Goal: Transaction & Acquisition: Purchase product/service

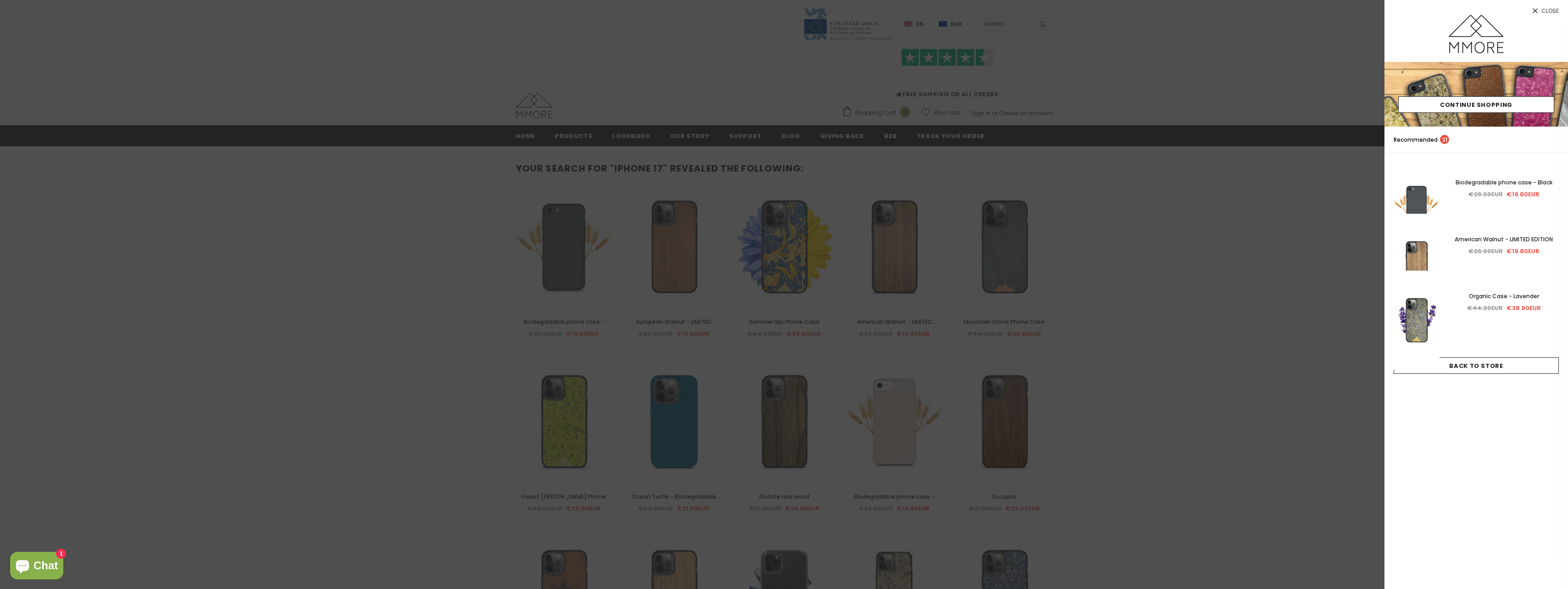
click at [1548, 6] on link "Close" at bounding box center [1476, 7] width 184 height 15
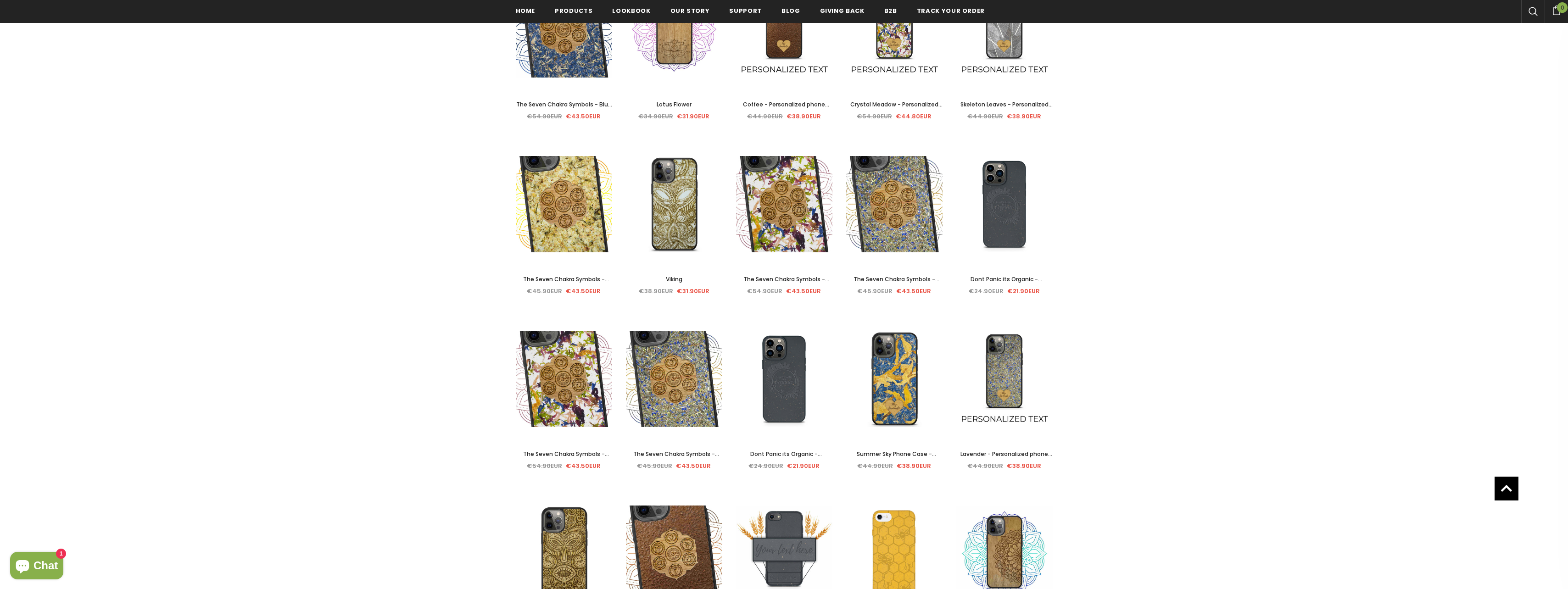
scroll to position [1376, 0]
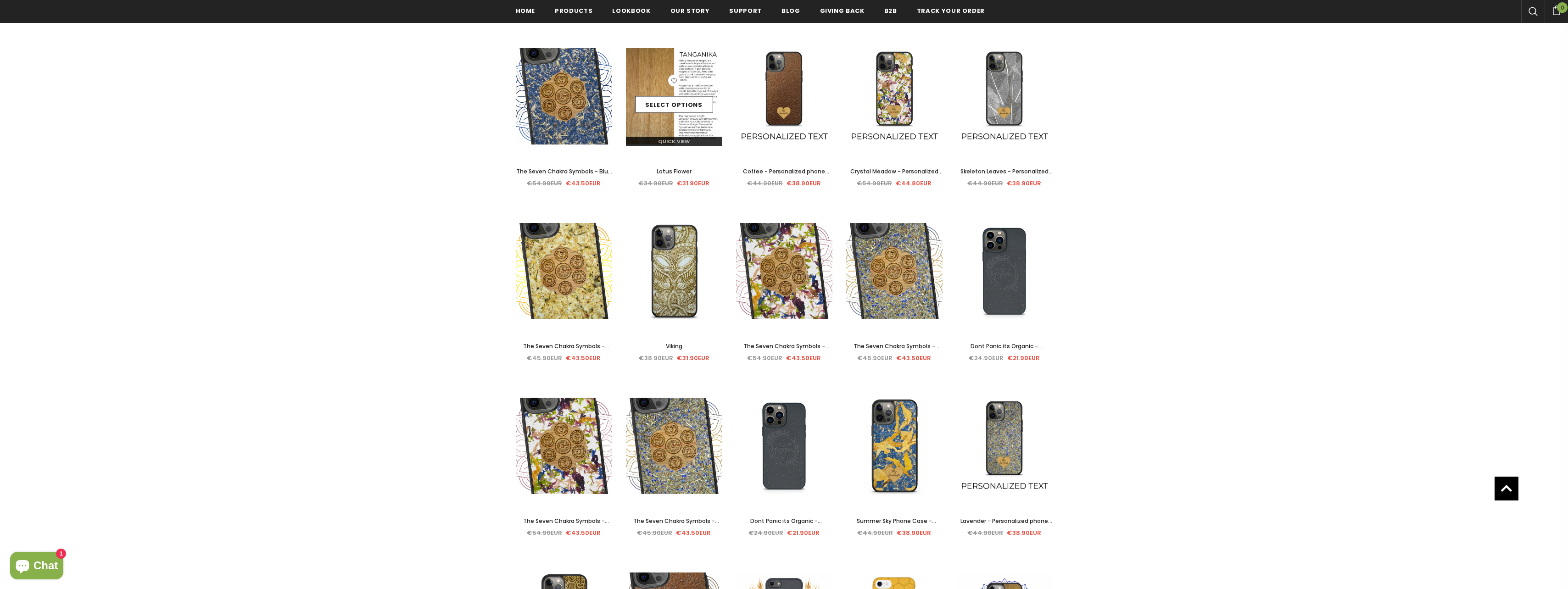
click at [689, 131] on div "Quick View" at bounding box center [674, 138] width 96 height 16
click at [681, 104] on link "Select options" at bounding box center [674, 104] width 78 height 16
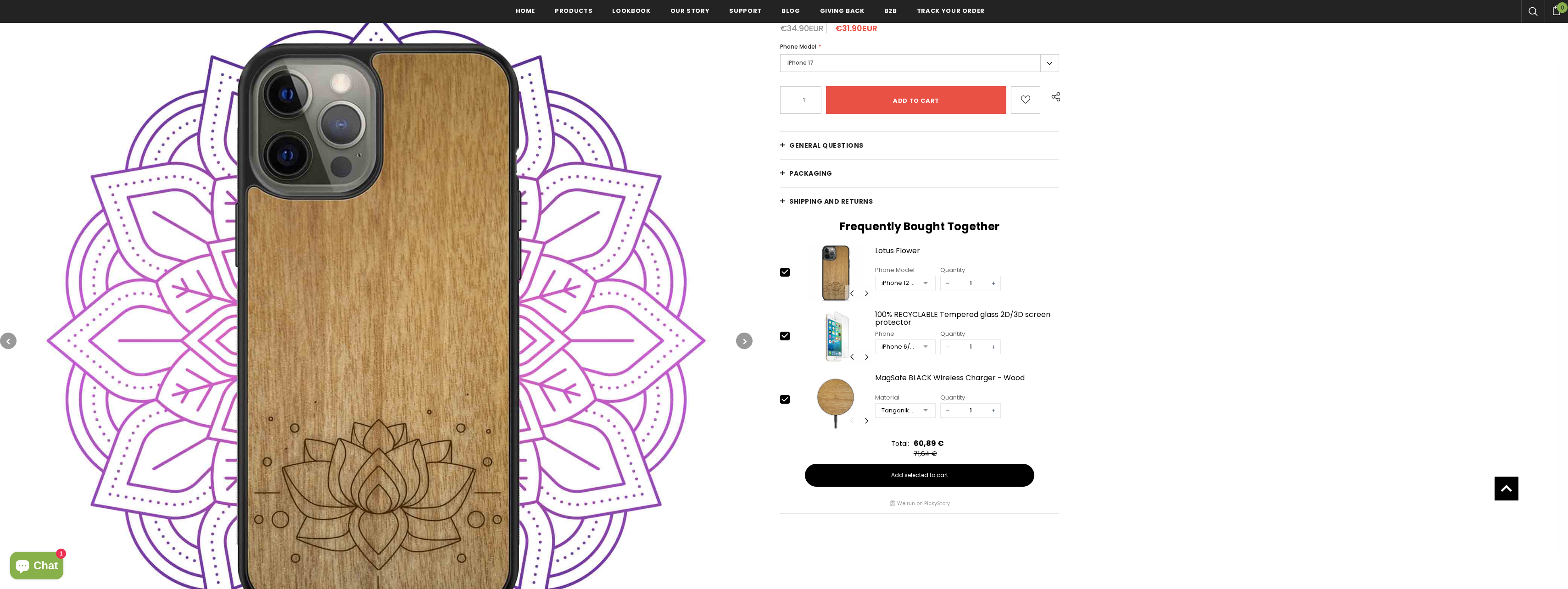
scroll to position [94, 0]
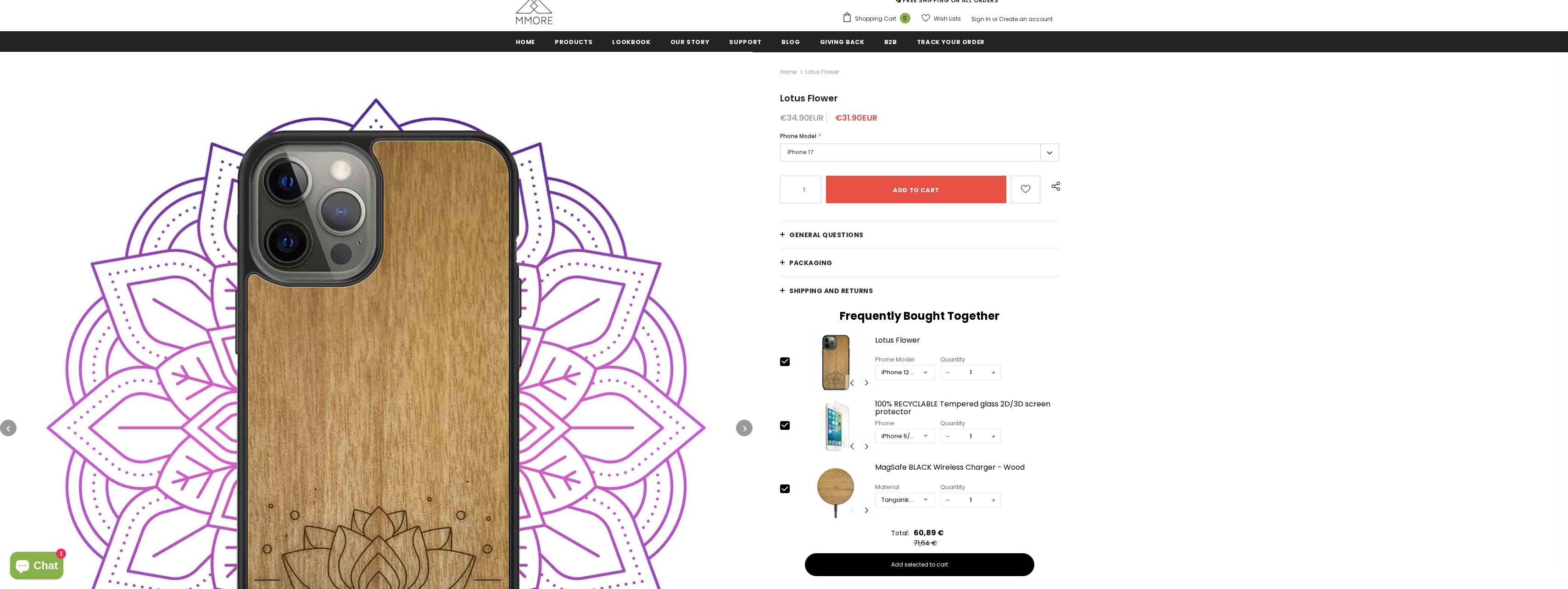
click at [784, 235] on link "General Questions" at bounding box center [920, 234] width 279 height 27
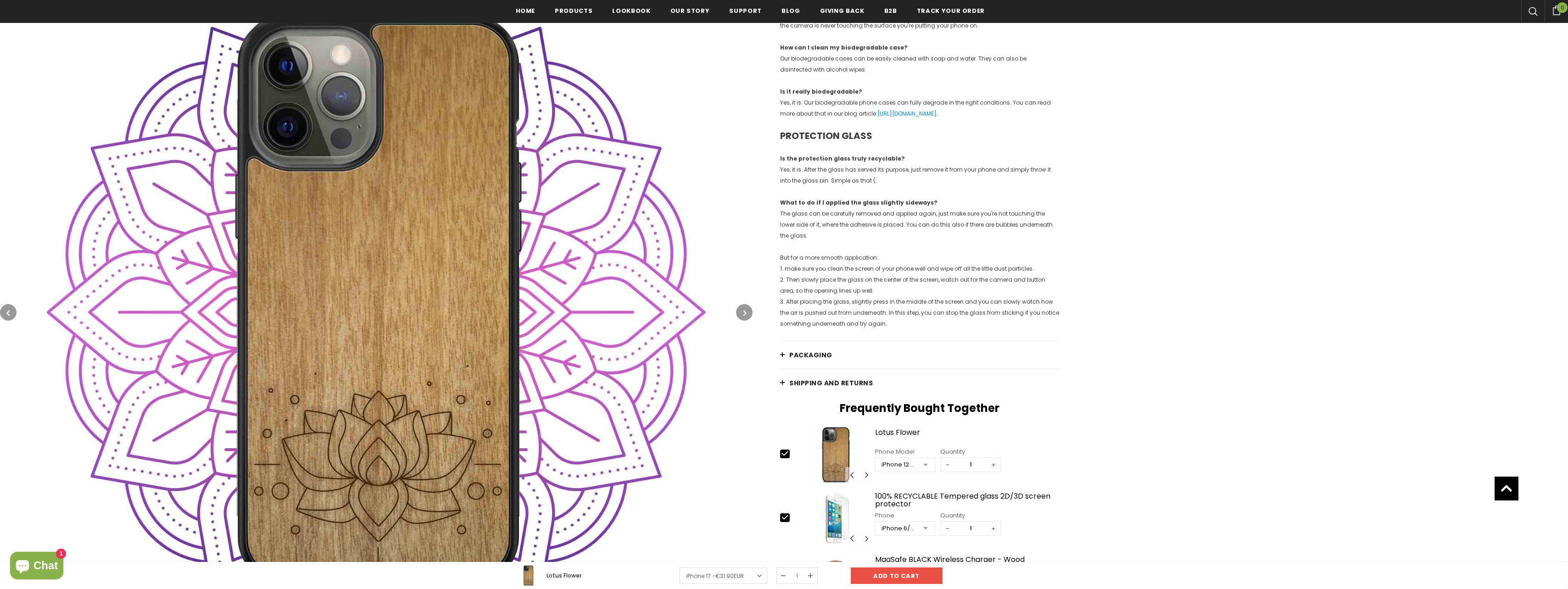
scroll to position [966, 0]
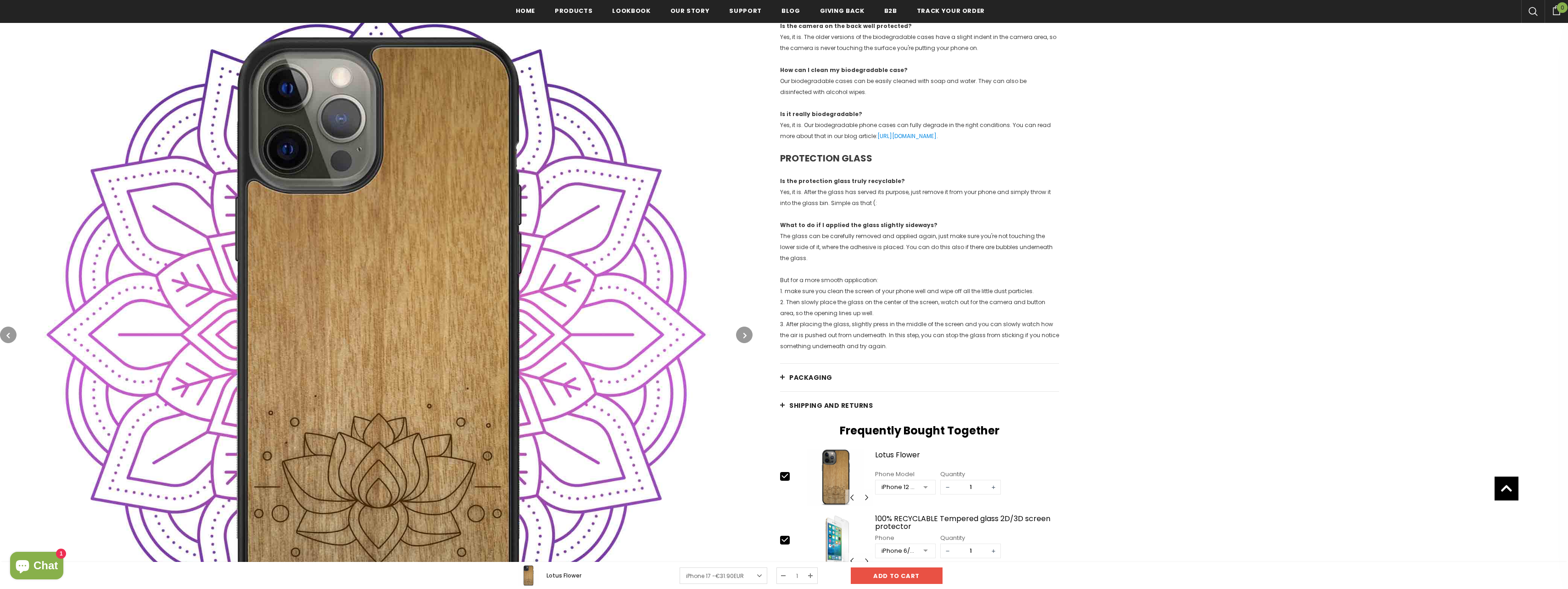
click at [745, 336] on icon "button" at bounding box center [744, 335] width 3 height 9
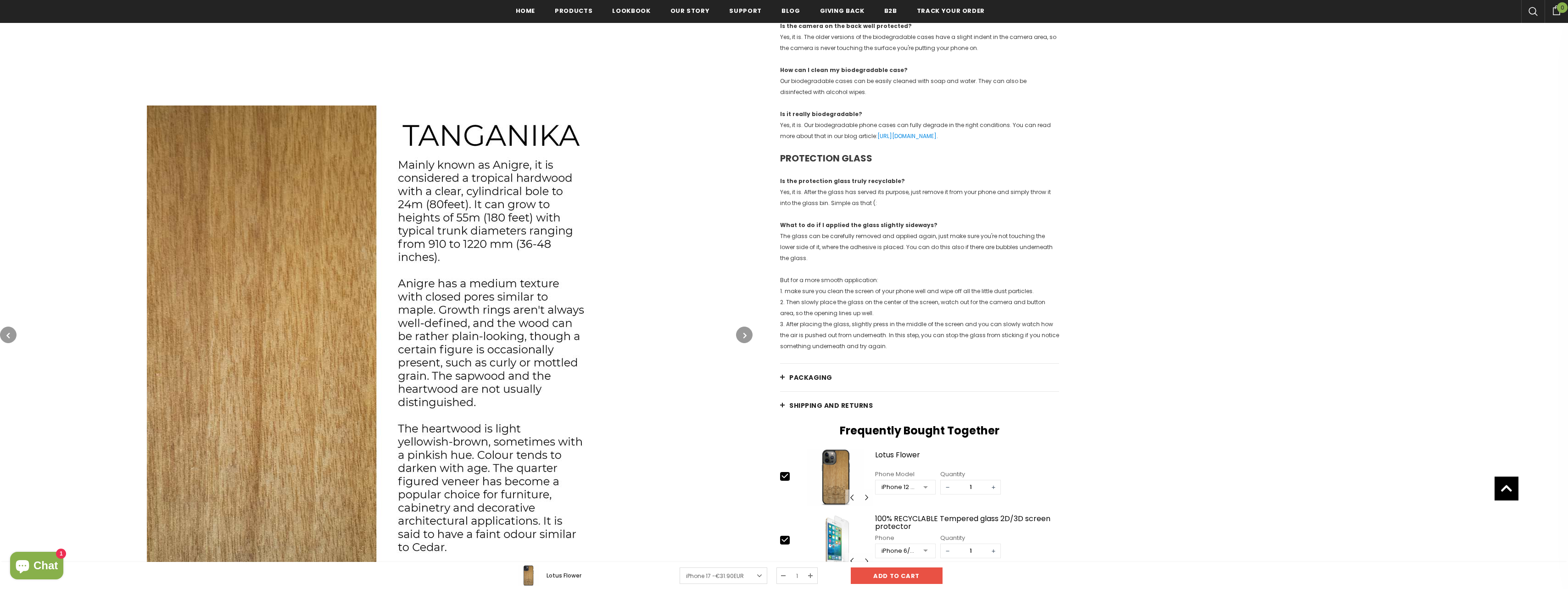
click at [751, 336] on button "button" at bounding box center [744, 335] width 16 height 16
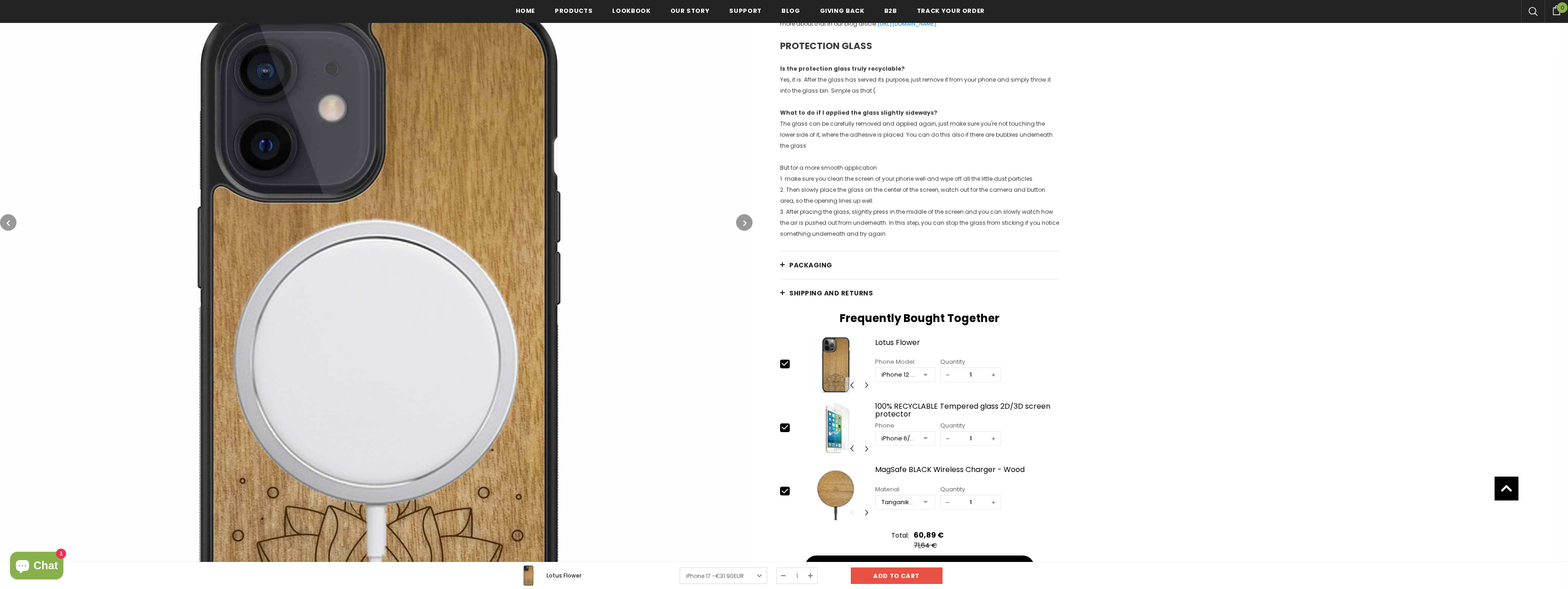
scroll to position [1058, 0]
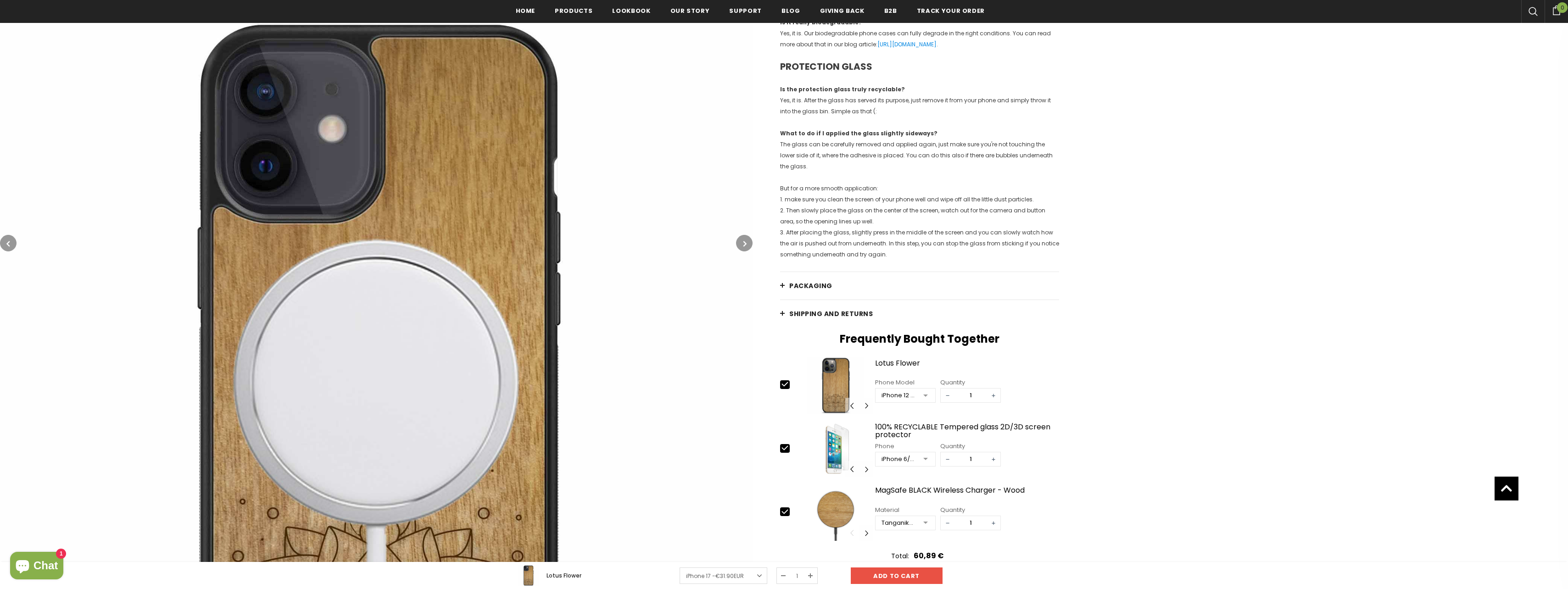
click at [741, 246] on button "button" at bounding box center [744, 243] width 16 height 16
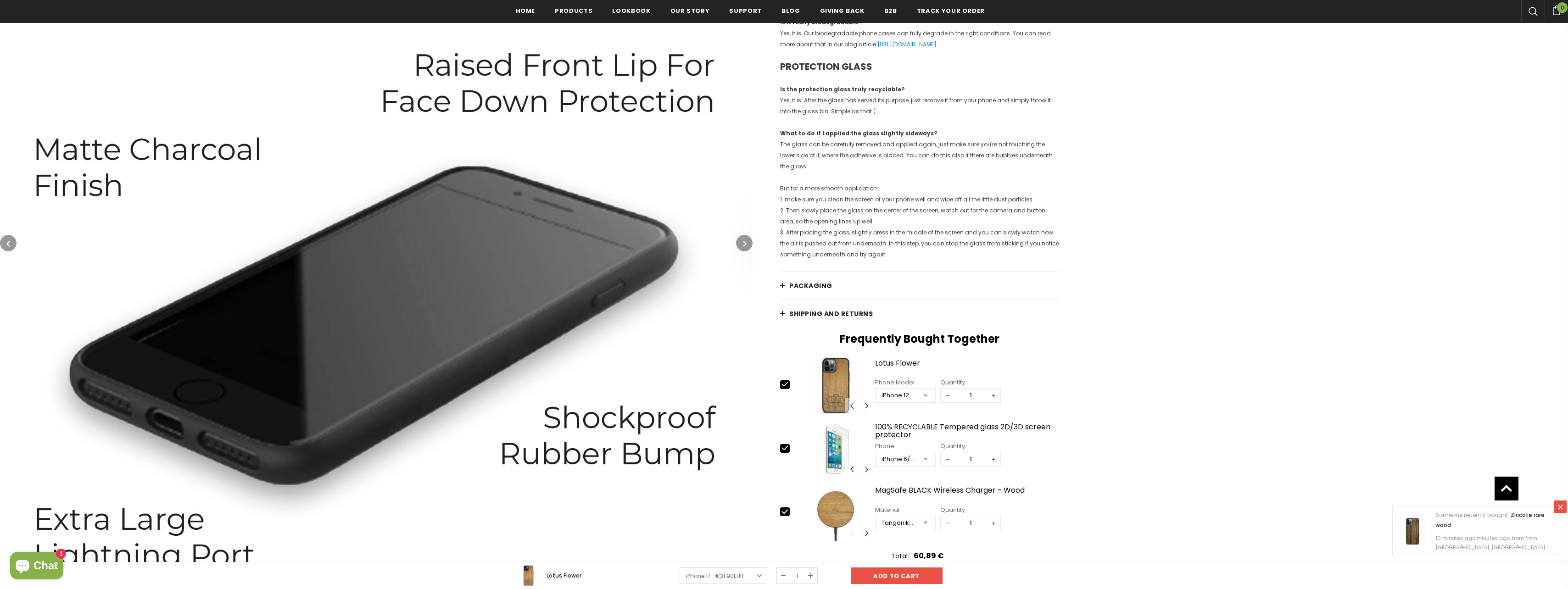
click at [14, 248] on button "button" at bounding box center [8, 243] width 16 height 16
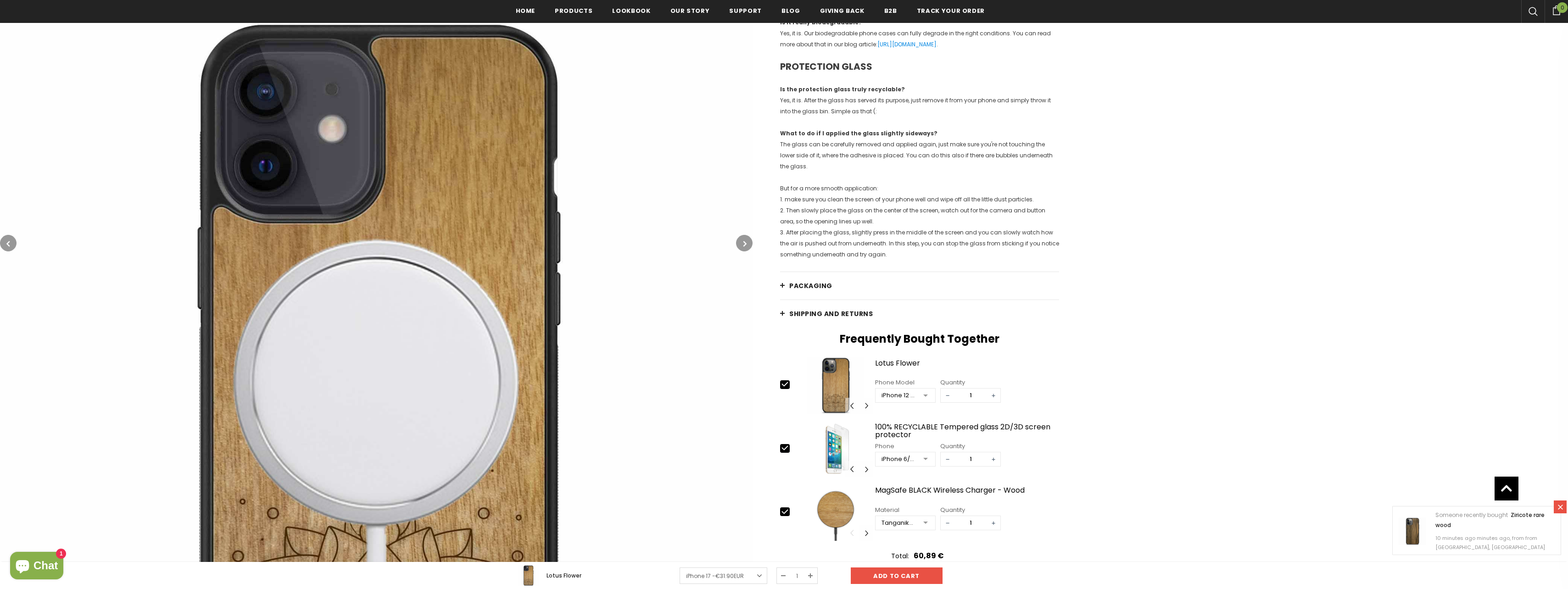
click at [737, 245] on button "button" at bounding box center [744, 243] width 16 height 16
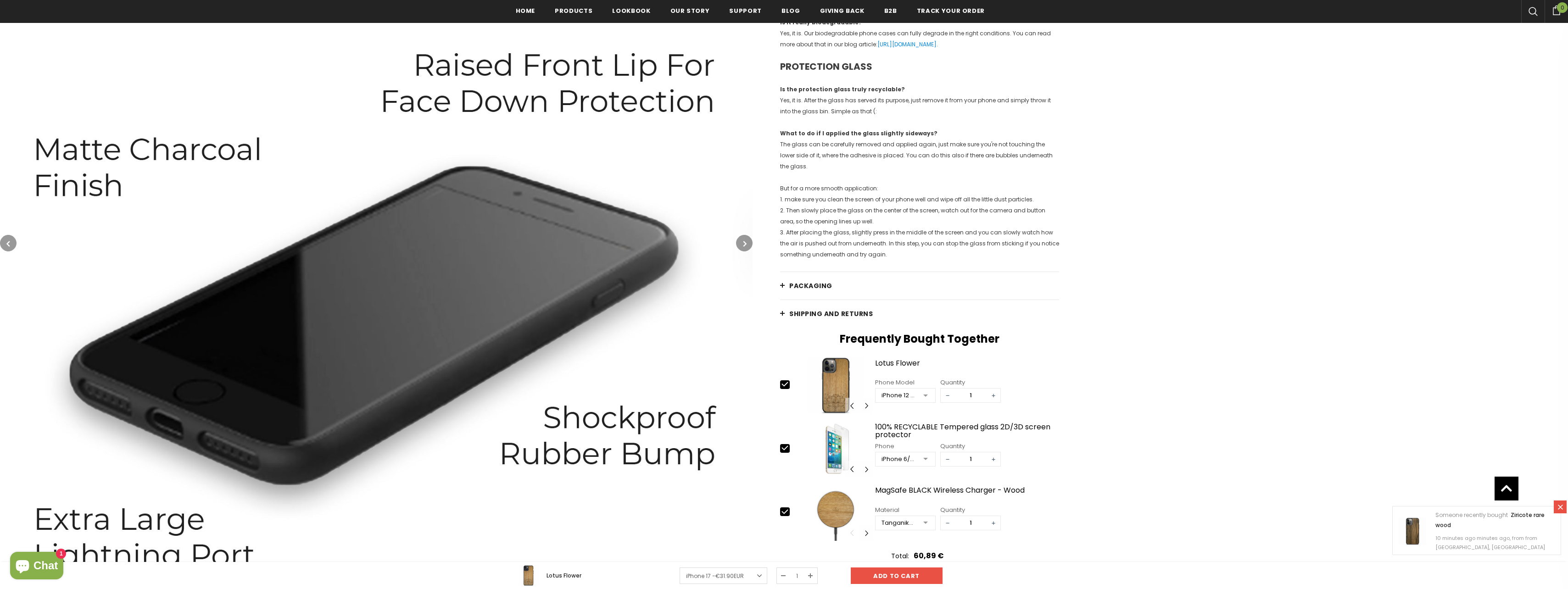
click at [747, 245] on button "button" at bounding box center [744, 243] width 16 height 16
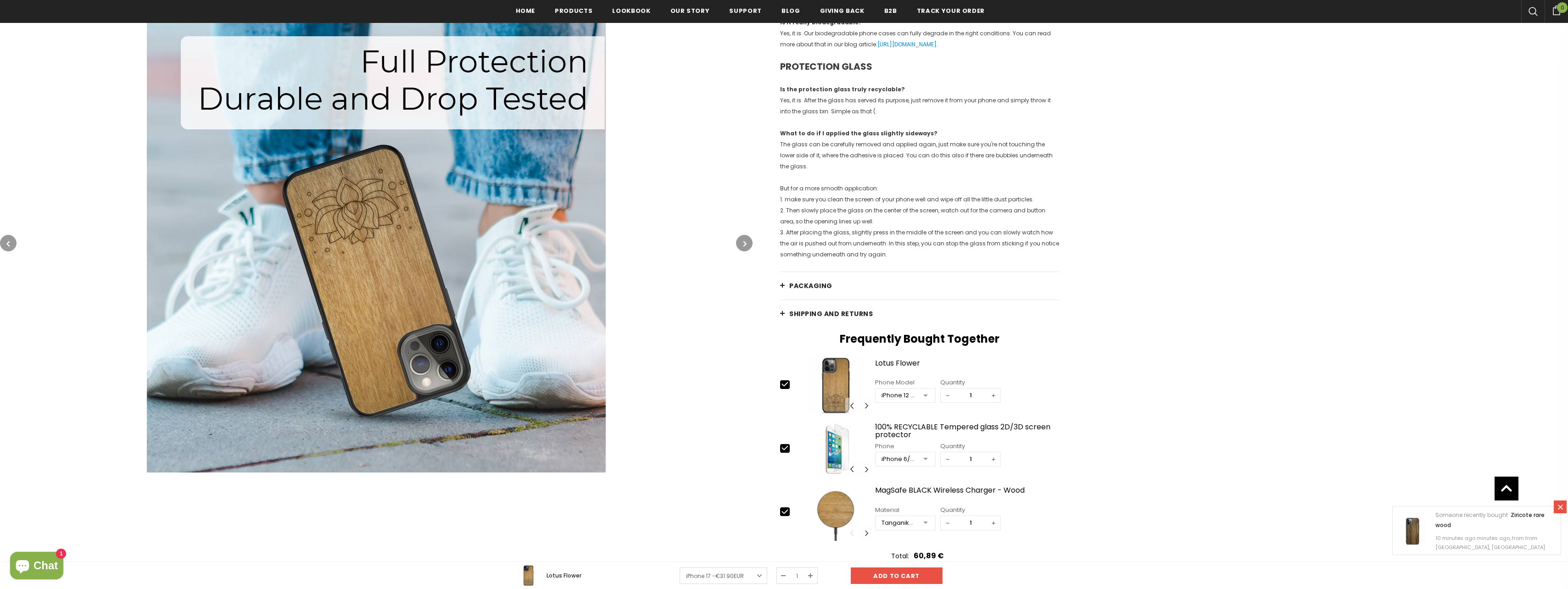
click at [749, 244] on button "button" at bounding box center [744, 243] width 16 height 16
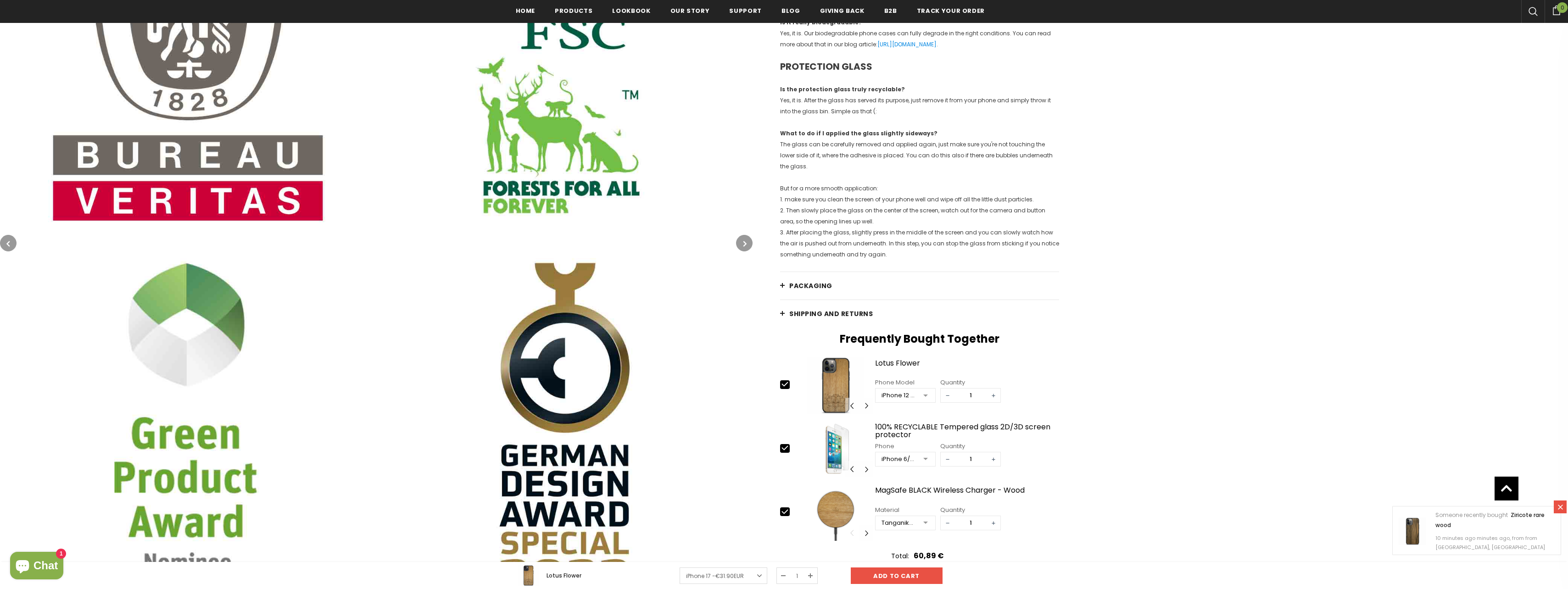
click at [749, 244] on button "button" at bounding box center [744, 243] width 16 height 16
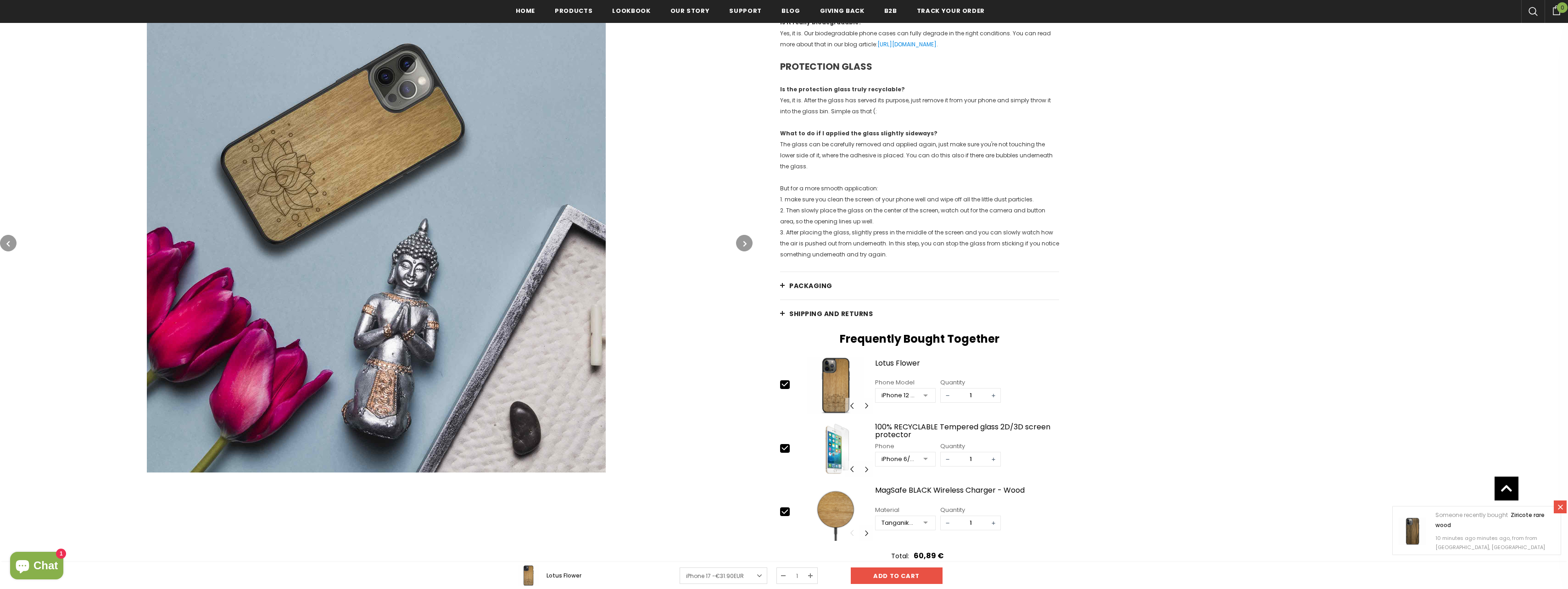
click at [749, 244] on button "button" at bounding box center [744, 243] width 16 height 16
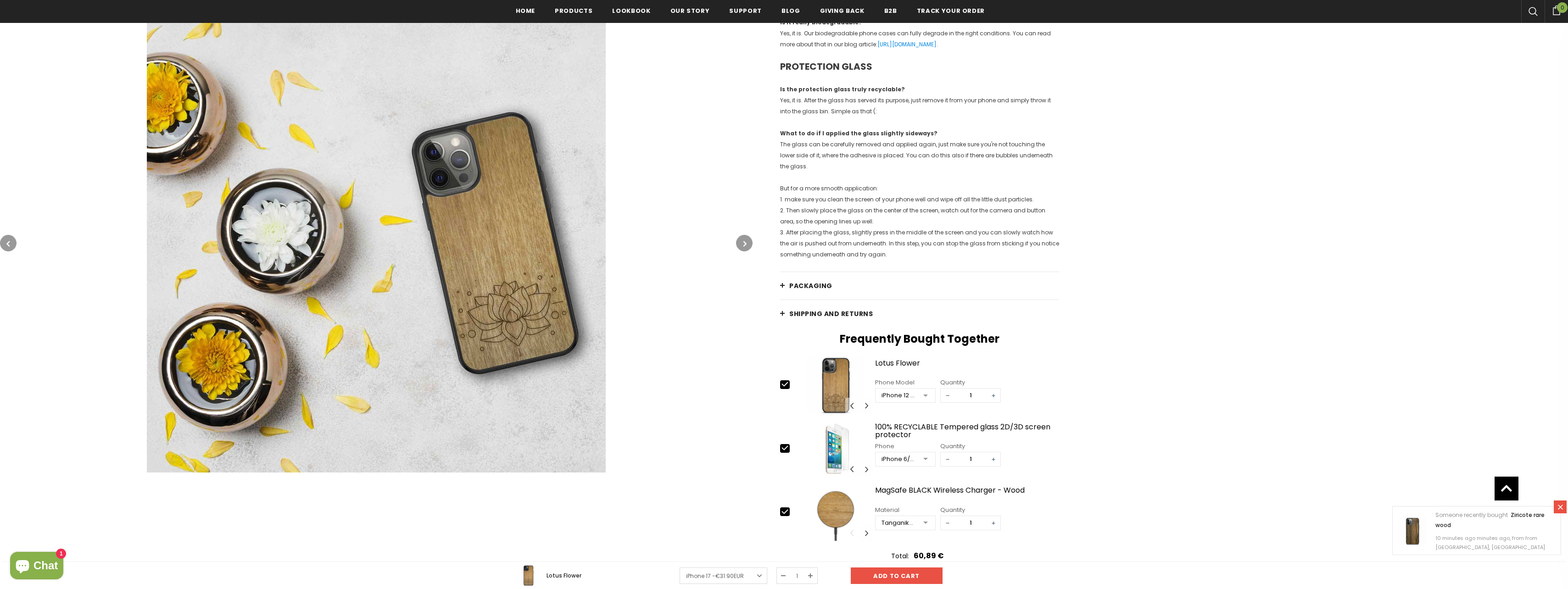
click at [749, 245] on button "button" at bounding box center [744, 243] width 16 height 16
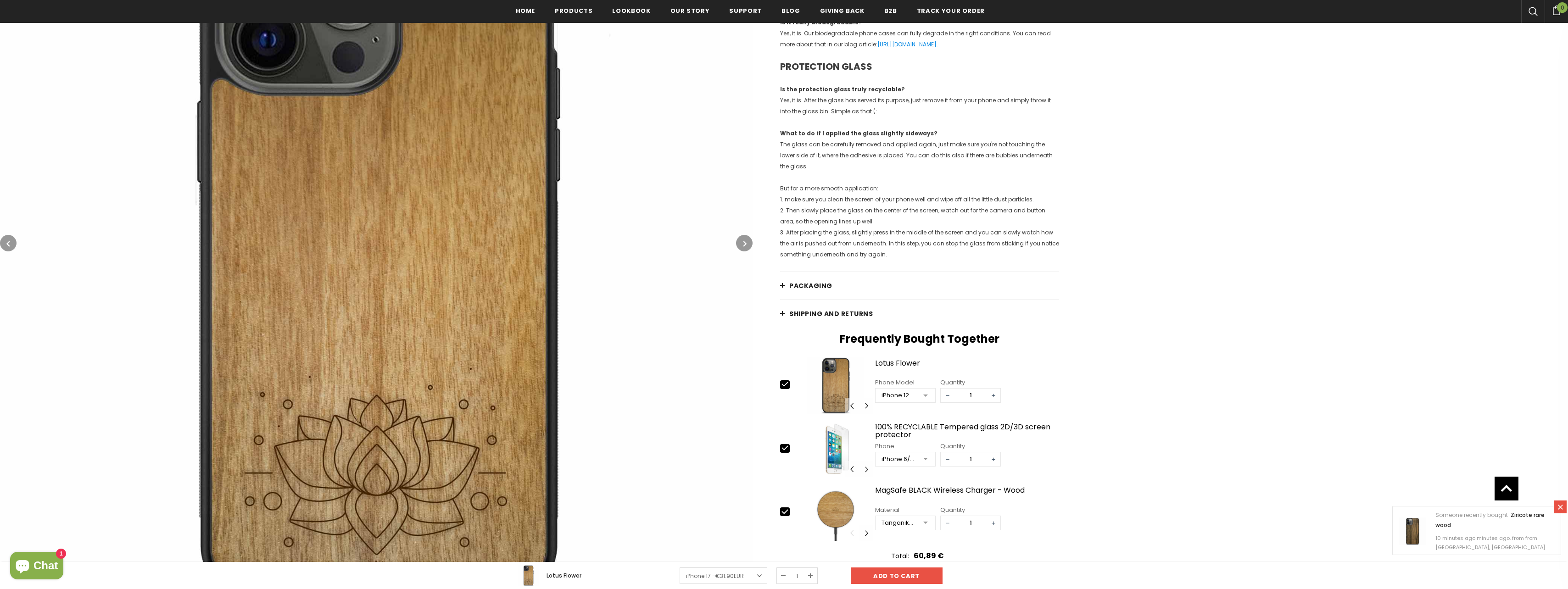
click at [749, 245] on button "button" at bounding box center [744, 243] width 16 height 16
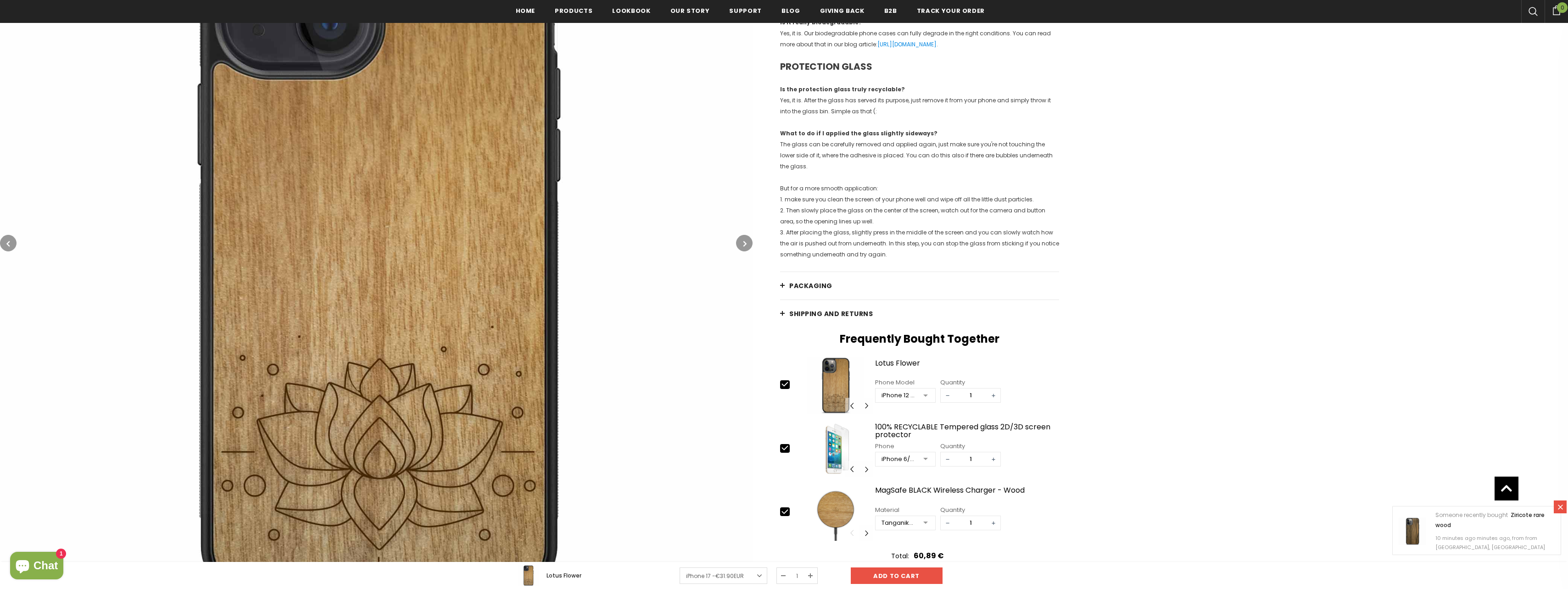
click at [749, 245] on button "button" at bounding box center [744, 243] width 16 height 16
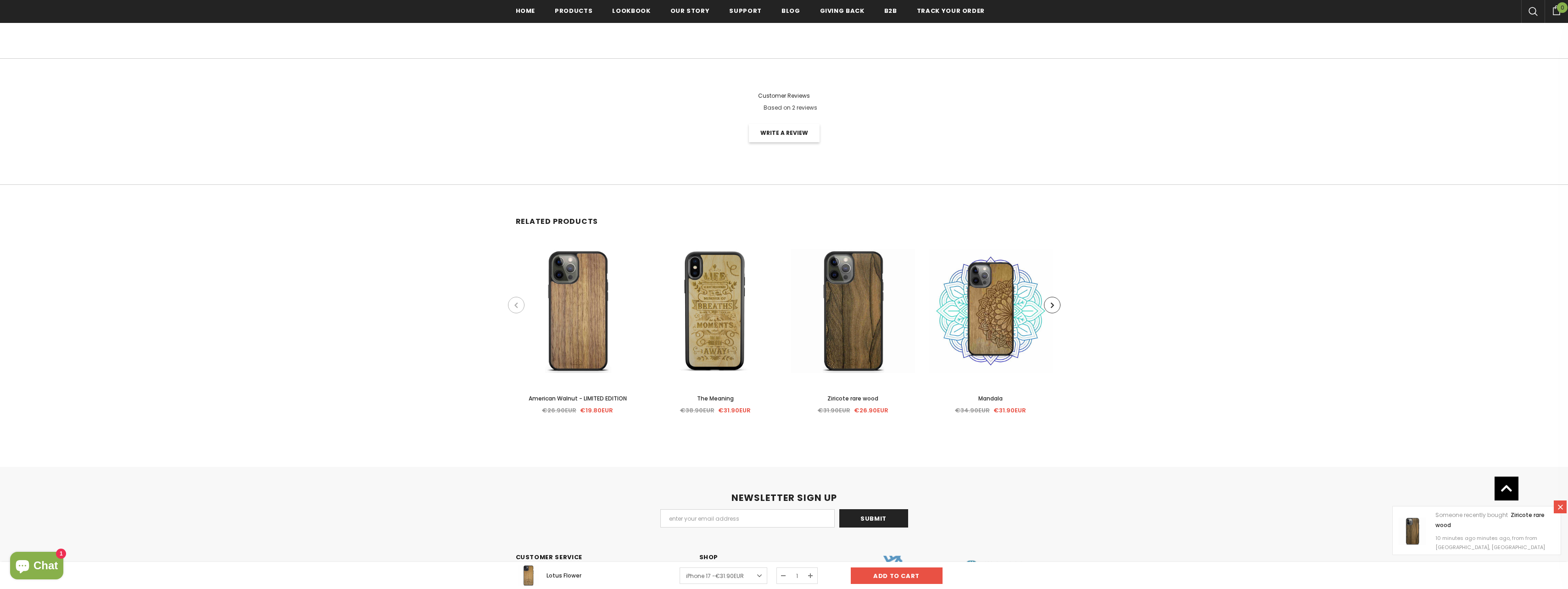
scroll to position [2513, 0]
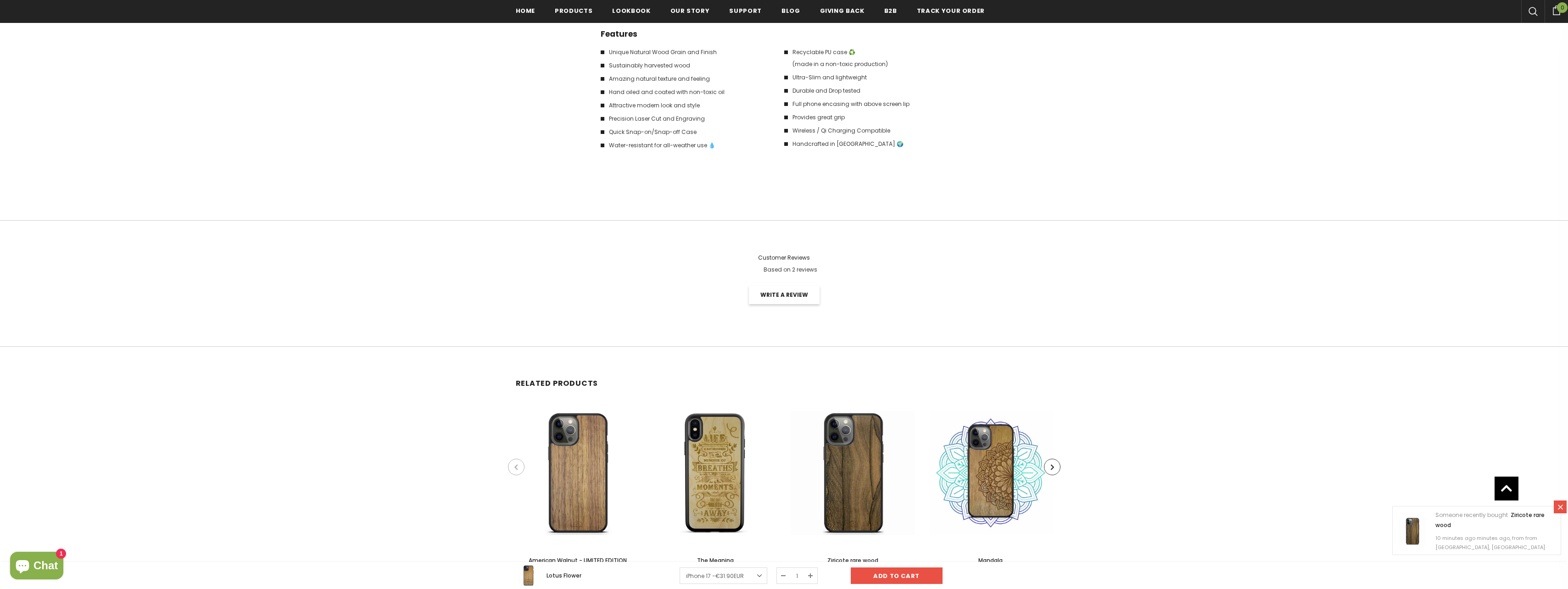
click at [799, 296] on link "Write a review" at bounding box center [784, 295] width 71 height 18
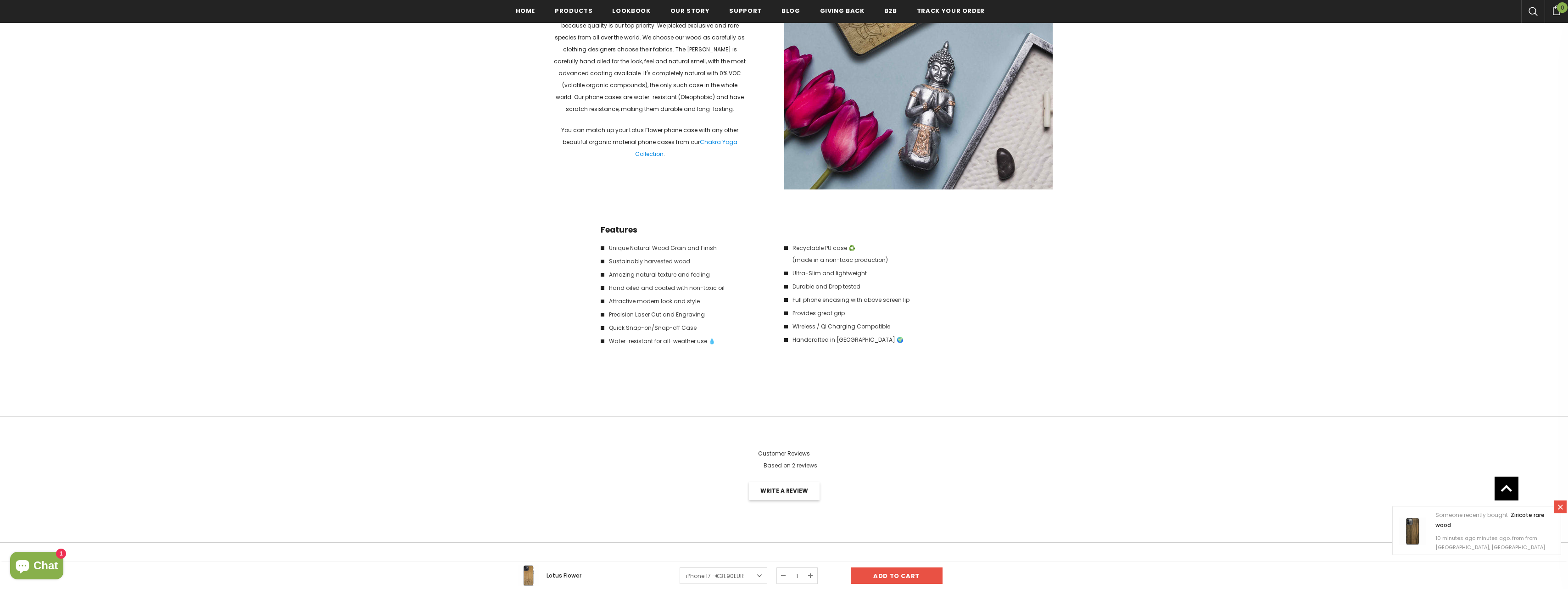
scroll to position [2433, 0]
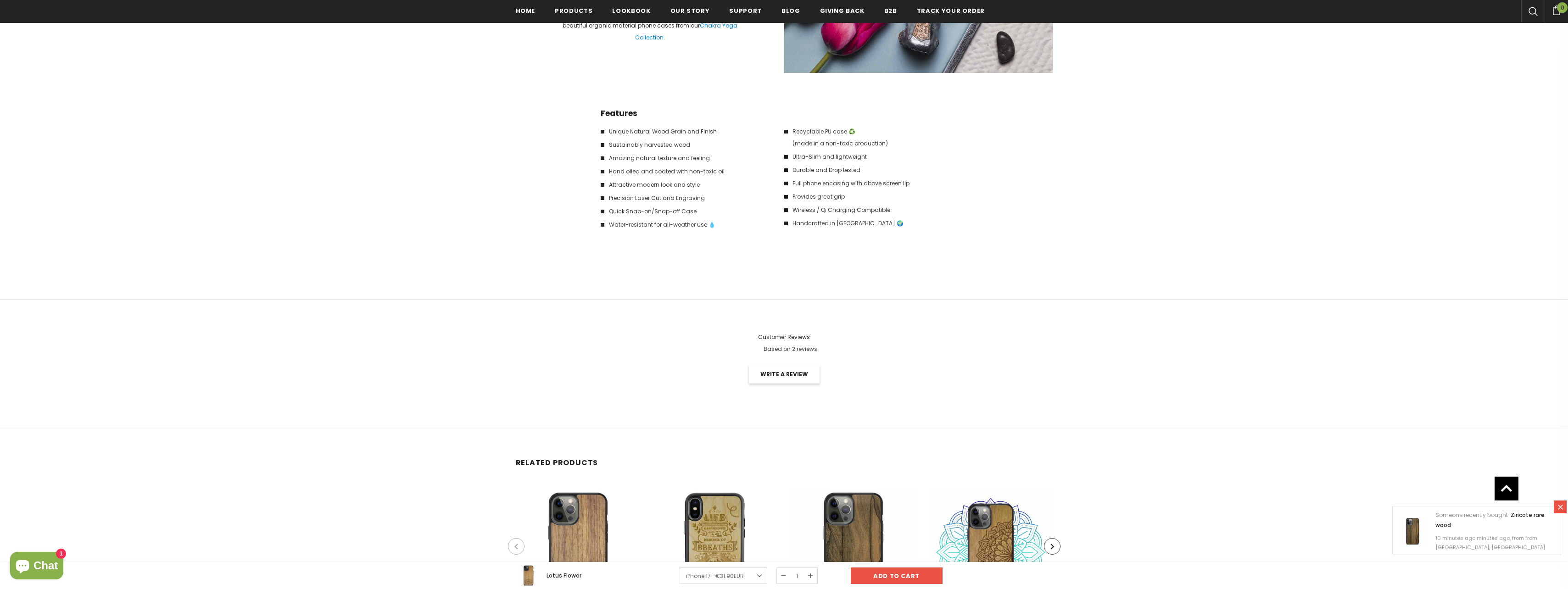
click at [796, 350] on span "Based on 2 reviews" at bounding box center [790, 349] width 54 height 8
click at [791, 334] on span "Customer Reviews" at bounding box center [783, 336] width 52 height 8
click at [1561, 506] on icon at bounding box center [1560, 507] width 5 height 5
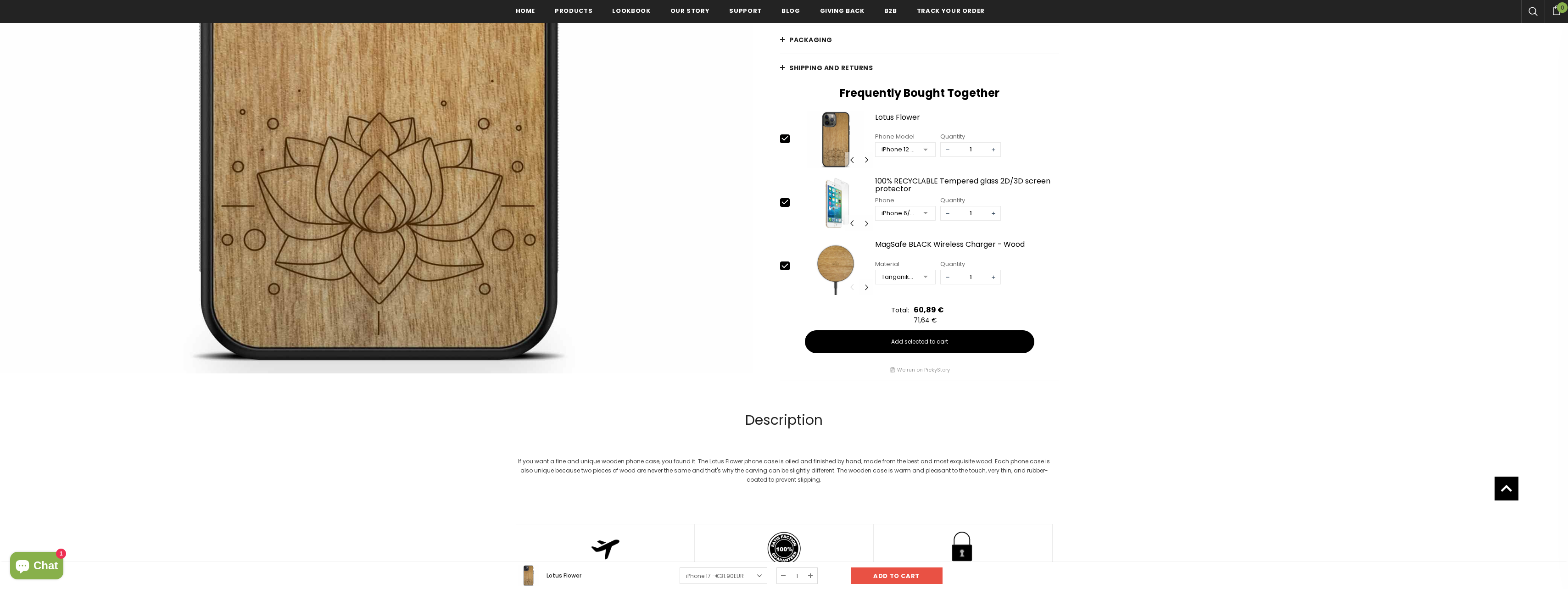
scroll to position [1287, 0]
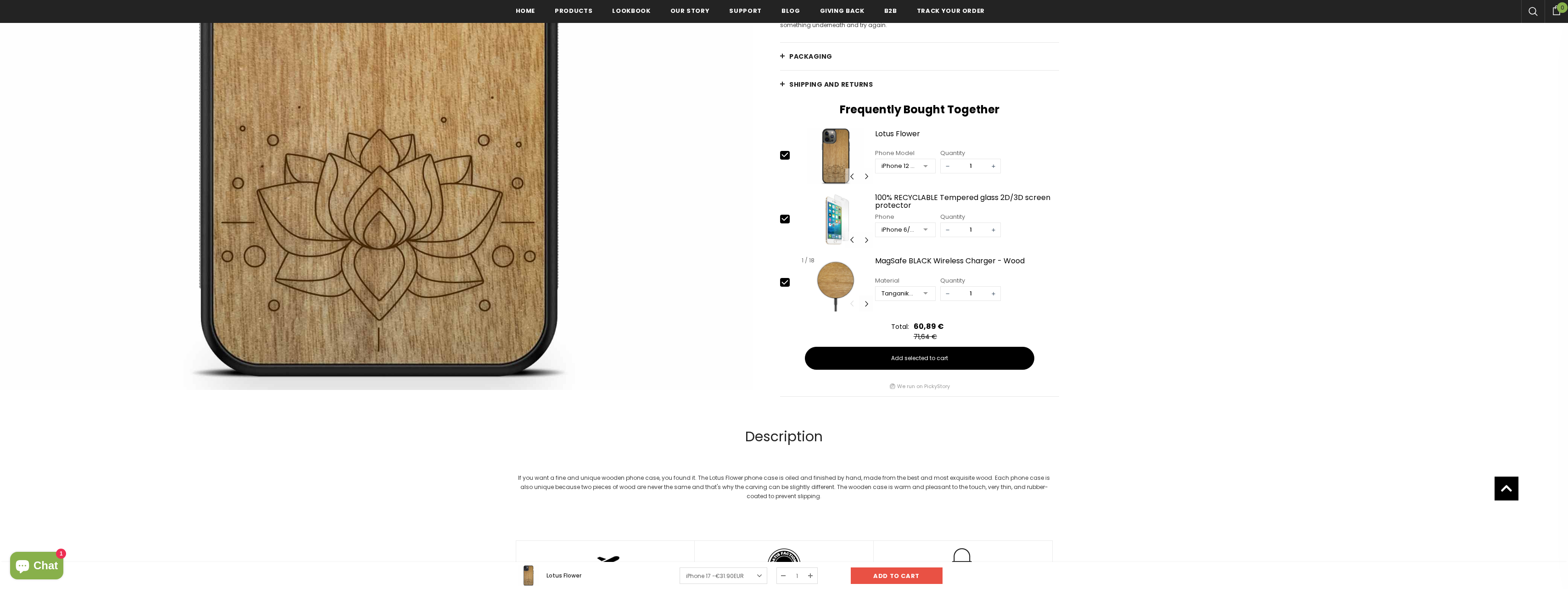
click at [864, 305] on button "Carousel Navigation" at bounding box center [866, 303] width 14 height 16
click at [866, 305] on button "Carousel Navigation" at bounding box center [866, 303] width 14 height 16
click at [853, 305] on button "Carousel Navigation" at bounding box center [852, 303] width 14 height 16
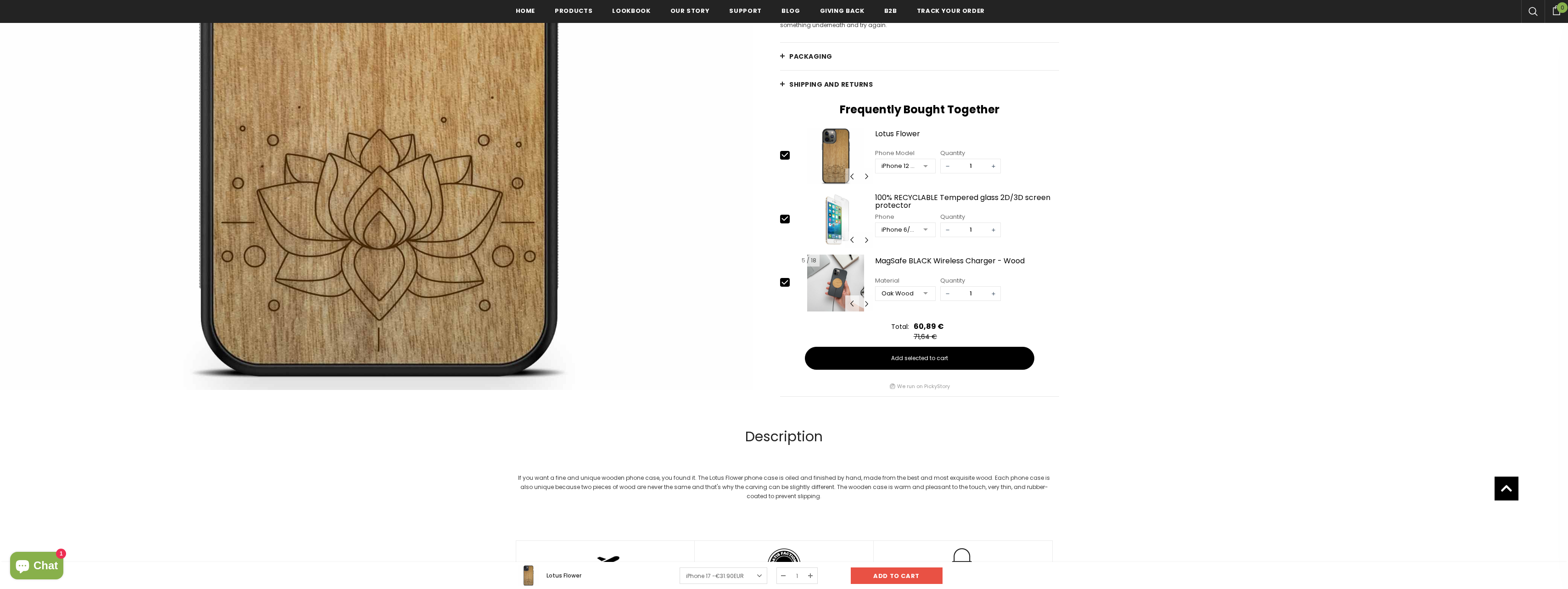
click at [853, 305] on button "Carousel Navigation" at bounding box center [852, 303] width 14 height 16
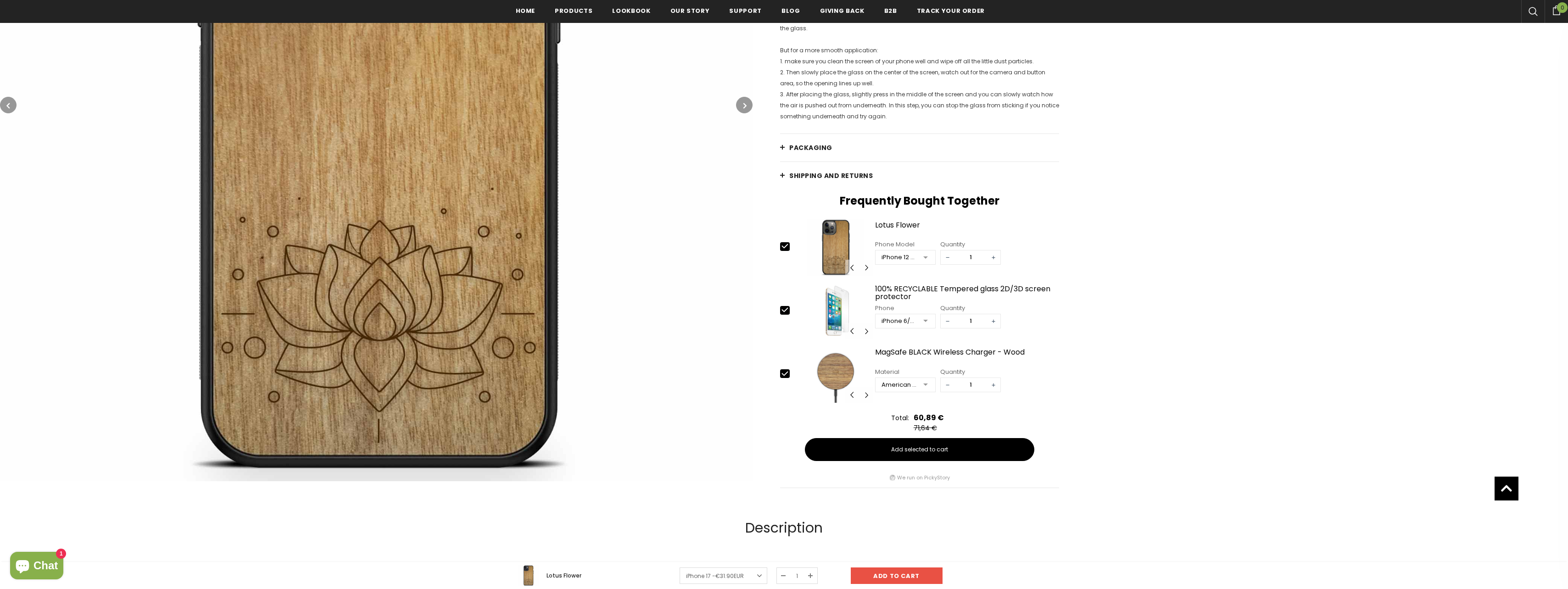
scroll to position [1195, 0]
click at [928, 320] on div at bounding box center [925, 322] width 18 height 14
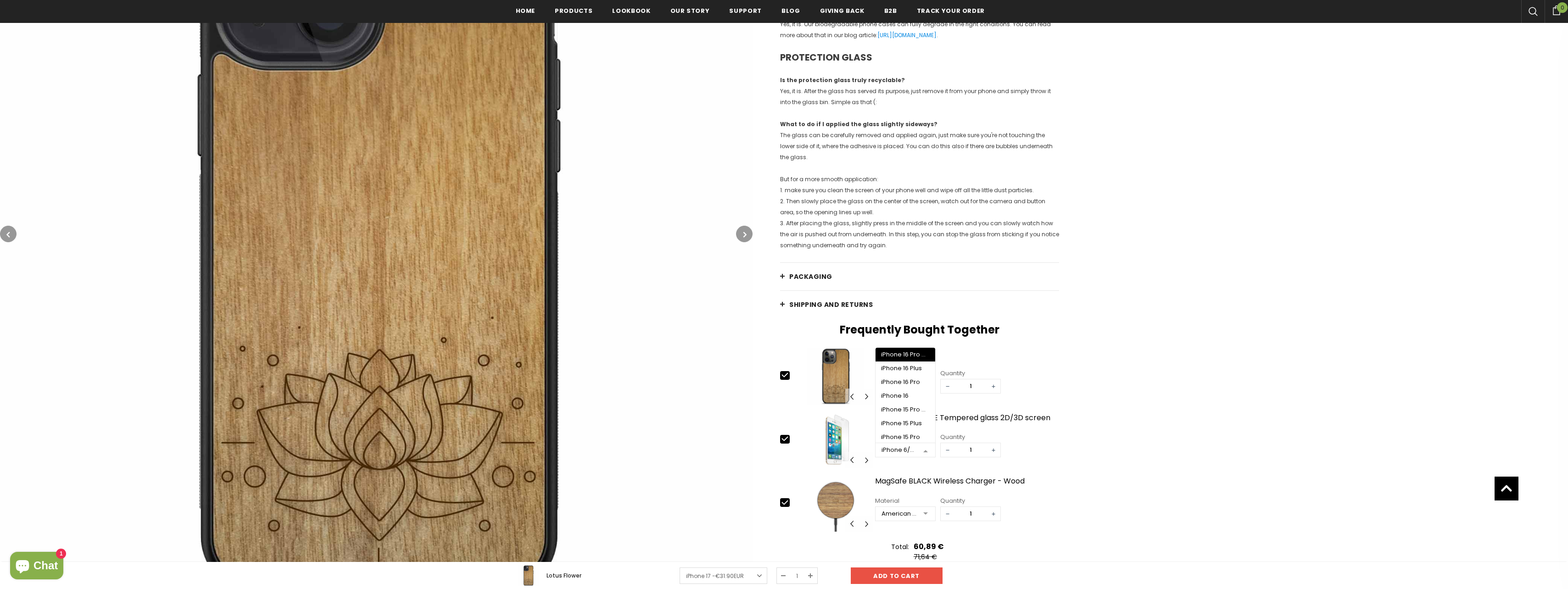
scroll to position [1058, 0]
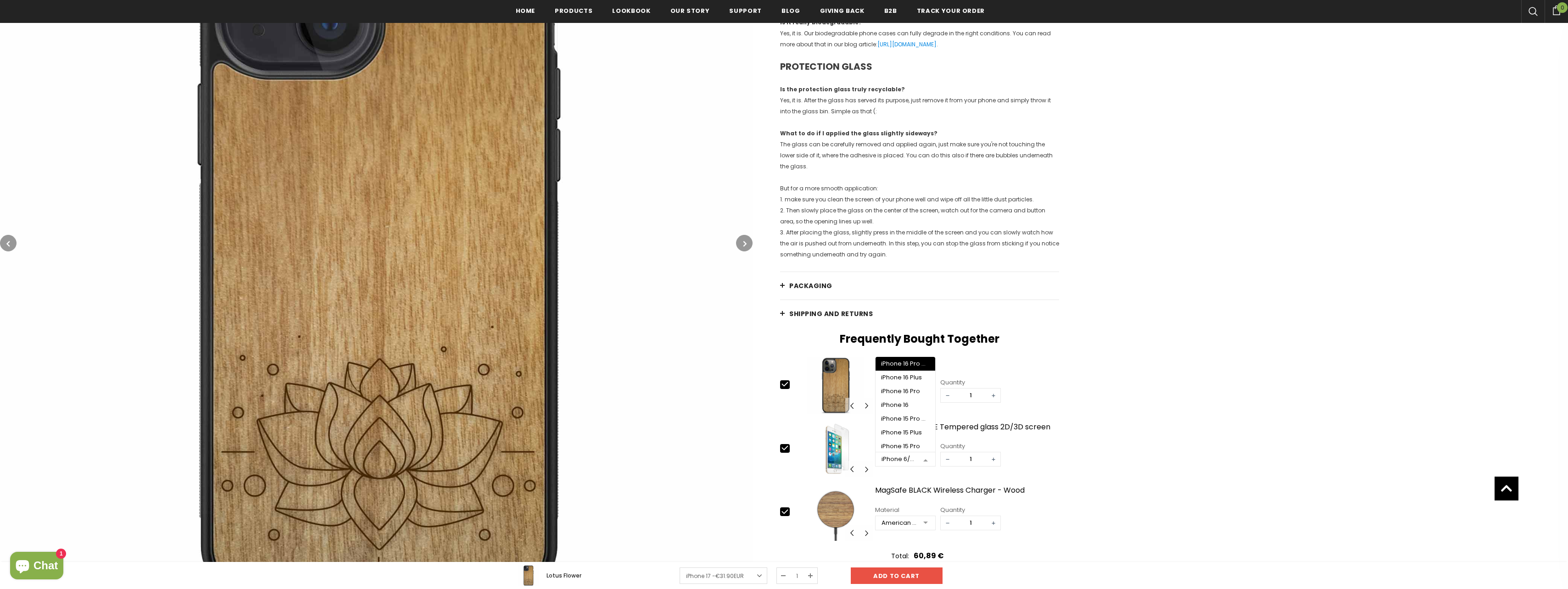
click at [928, 394] on div at bounding box center [925, 396] width 18 height 14
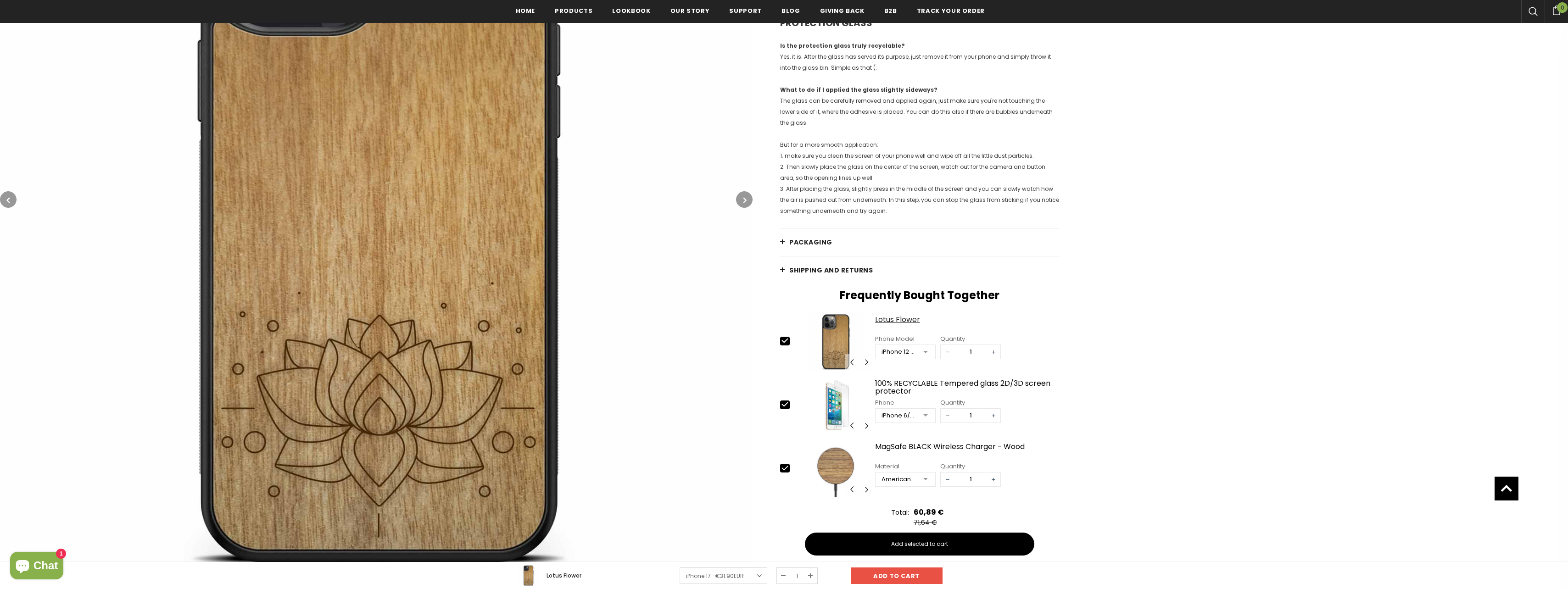
scroll to position [1149, 0]
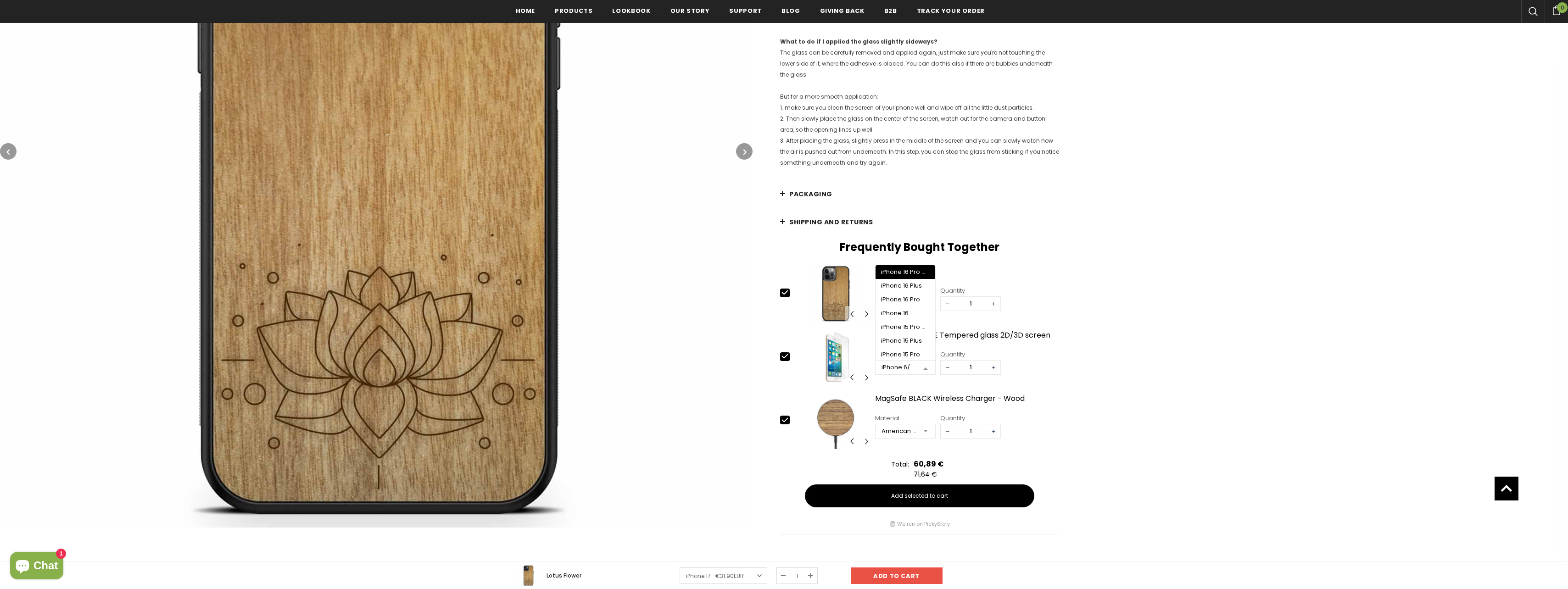
click at [928, 370] on div at bounding box center [925, 368] width 18 height 14
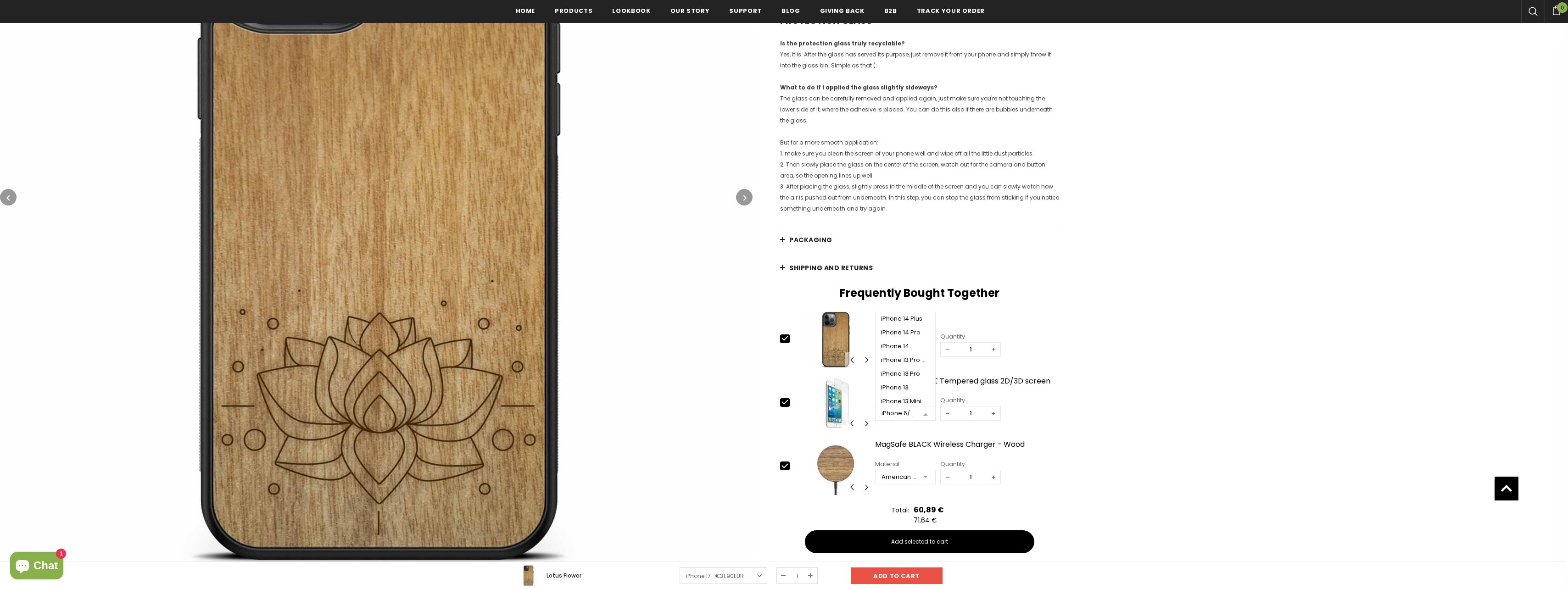
scroll to position [0, 0]
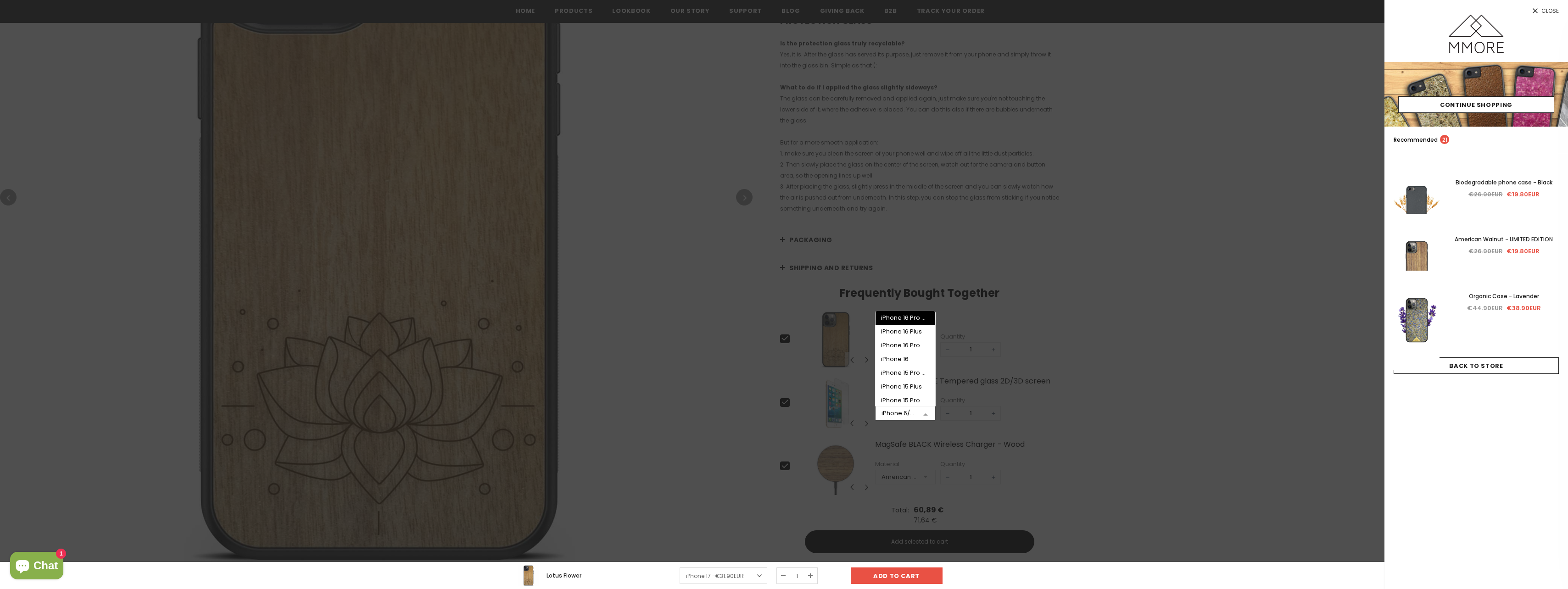
click at [1552, 9] on span "Close" at bounding box center [1550, 11] width 18 height 5
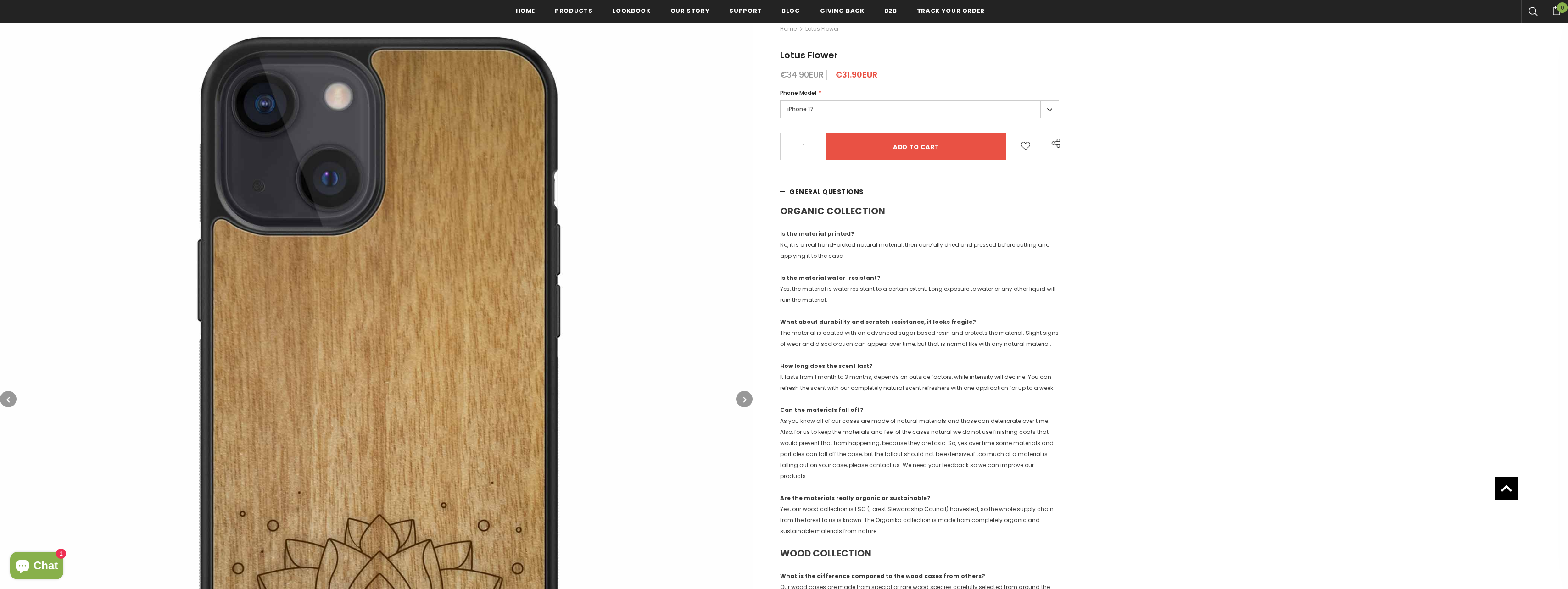
scroll to position [2, 0]
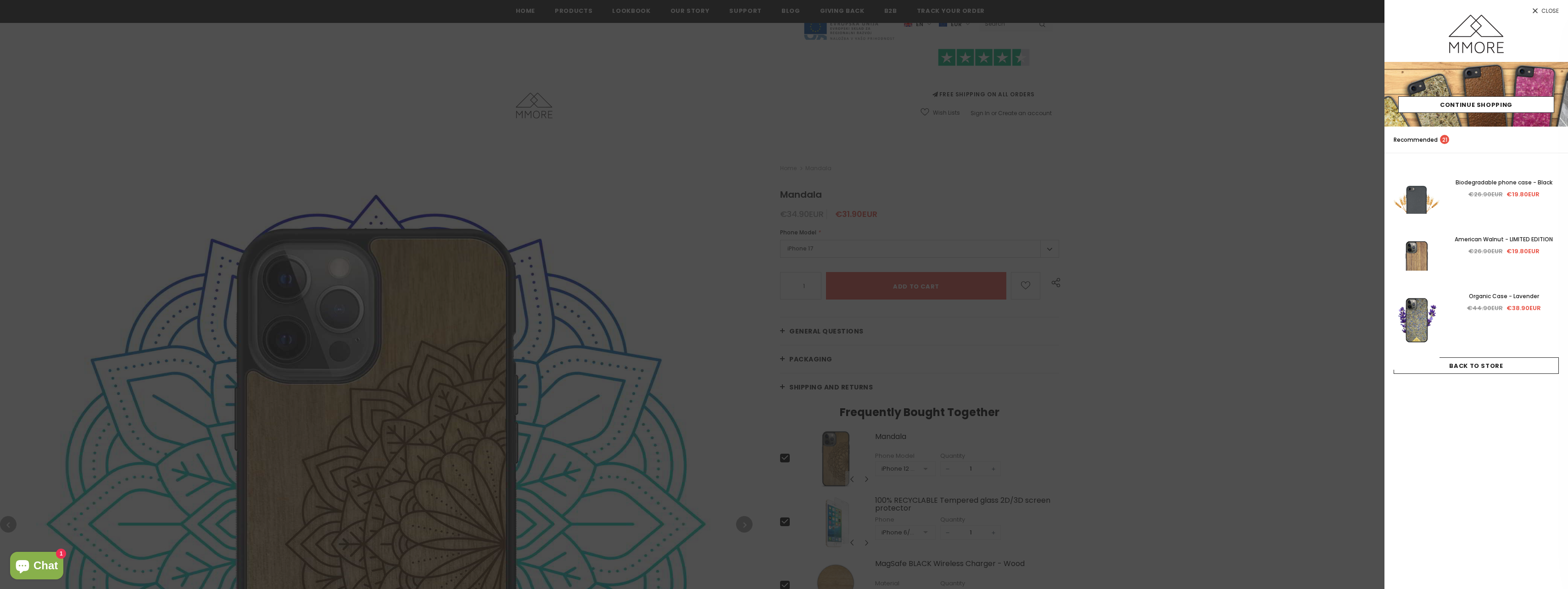
scroll to position [186, 0]
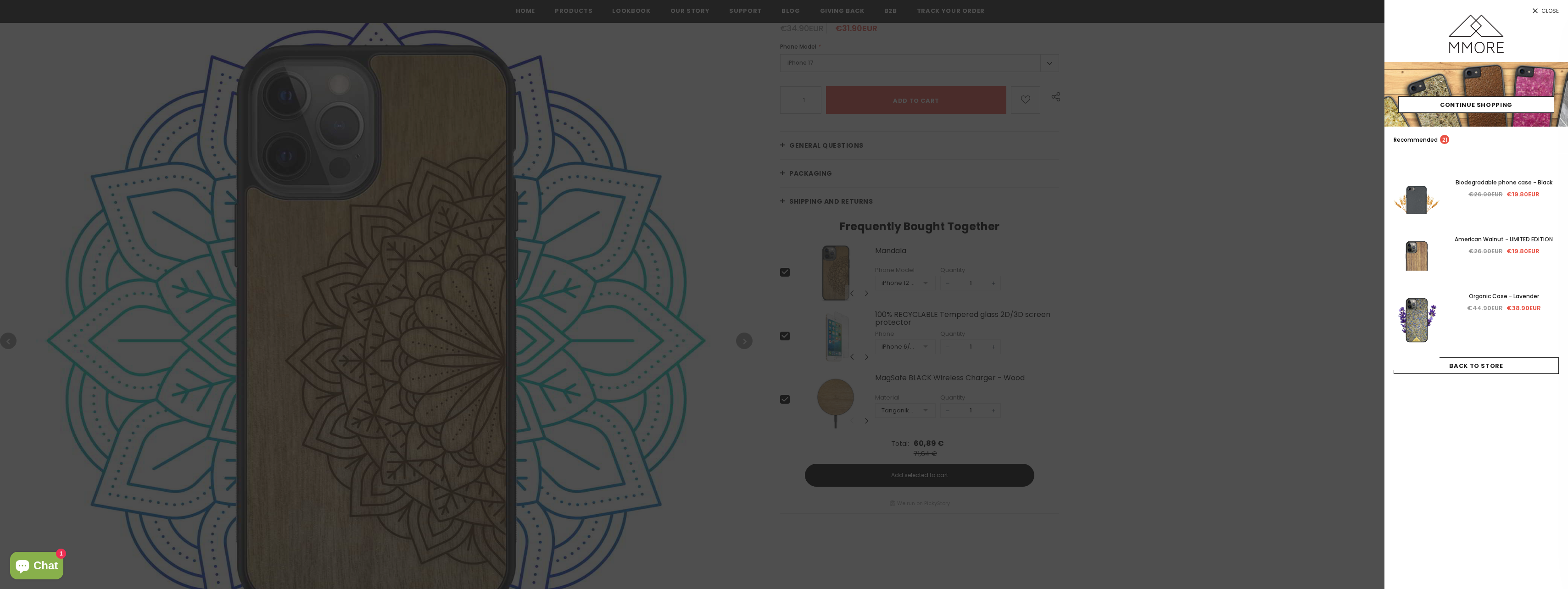
click at [1550, 10] on span "Close" at bounding box center [1550, 11] width 18 height 5
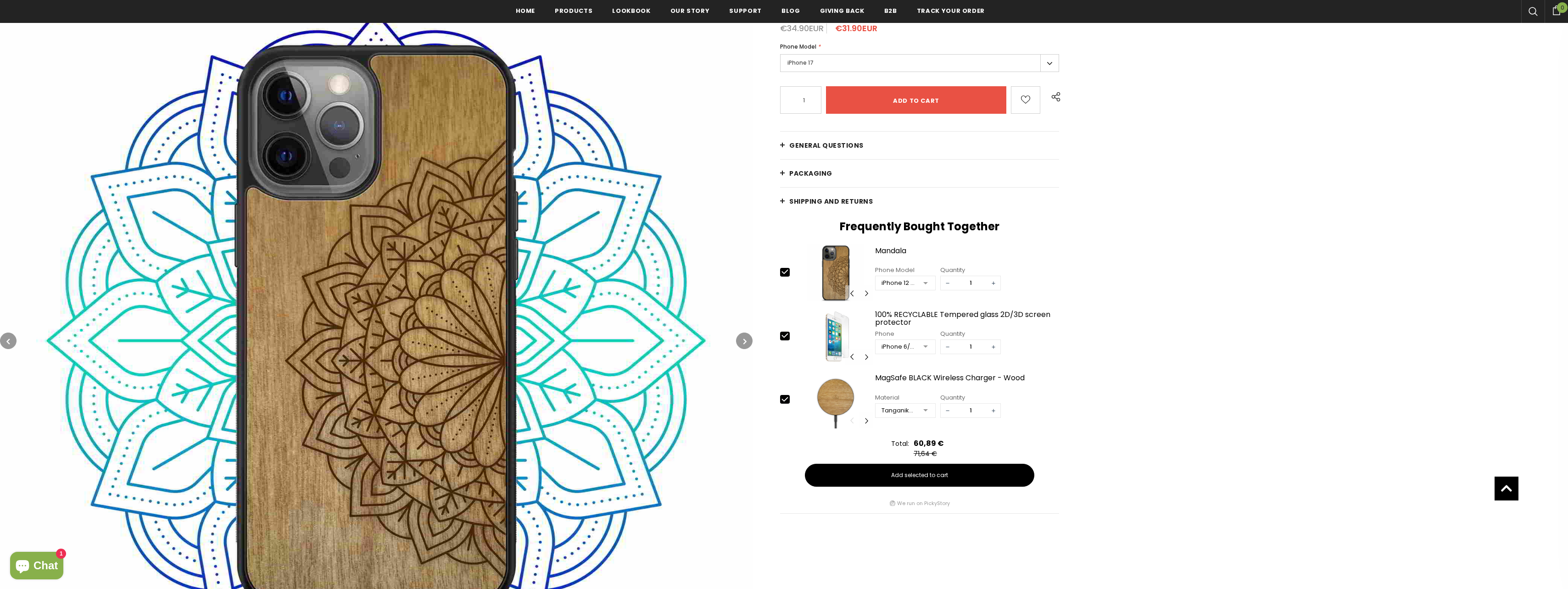
click at [928, 349] on div at bounding box center [925, 347] width 18 height 14
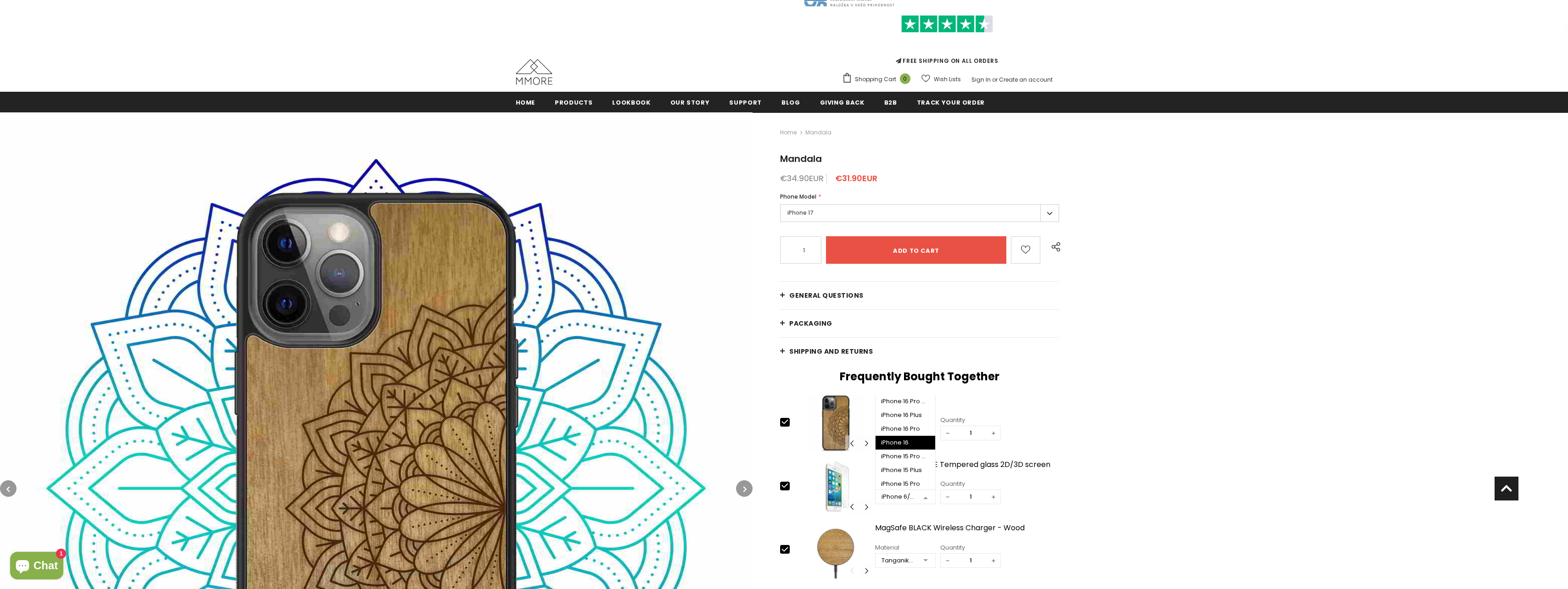
scroll to position [0, 0]
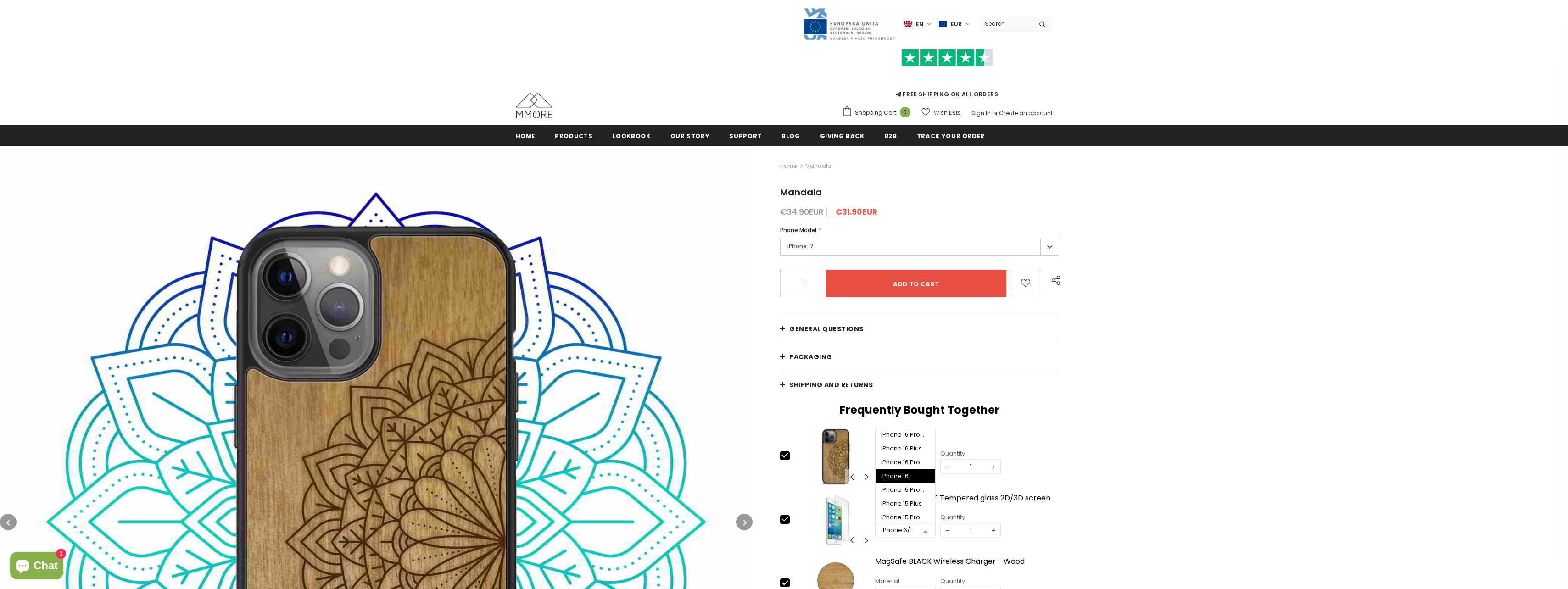
click at [1220, 330] on div "Home Mandala Mandala €34.90EUR €31.90EUR Phone Model * iPhone 17 Pro Max iPhone…" at bounding box center [1160, 529] width 816 height 766
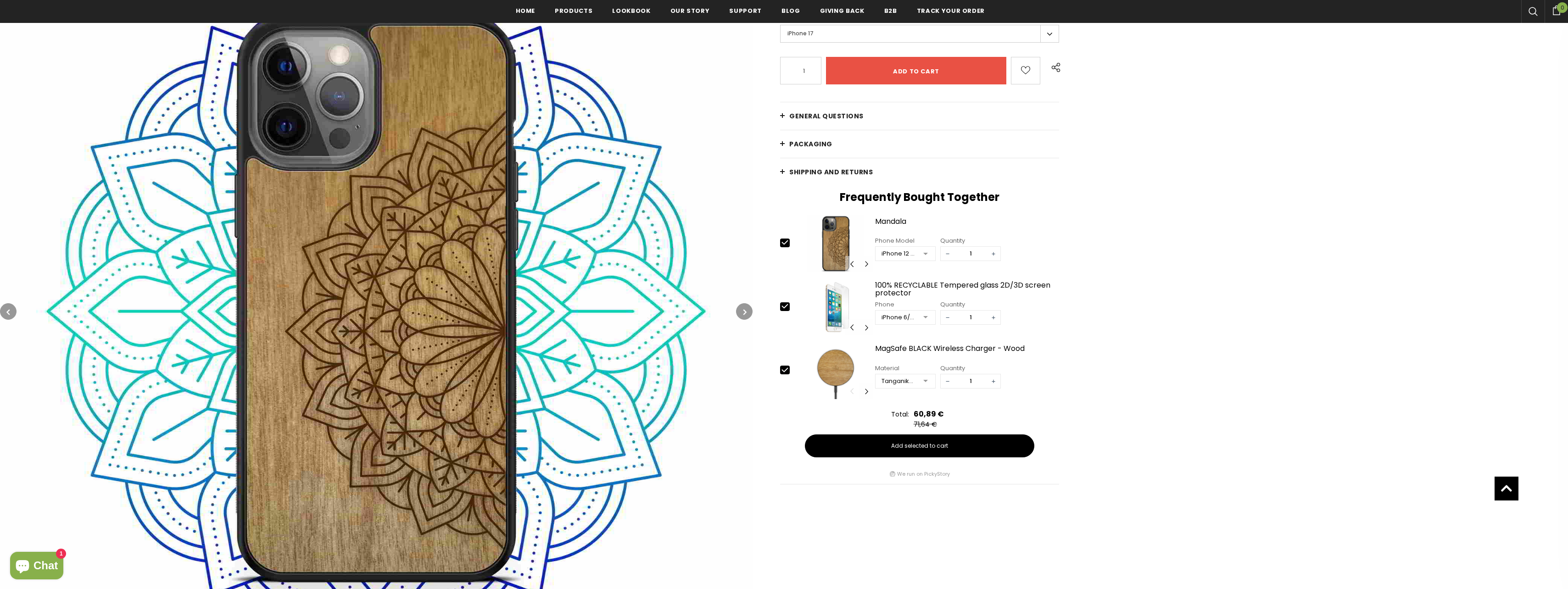
scroll to position [232, 0]
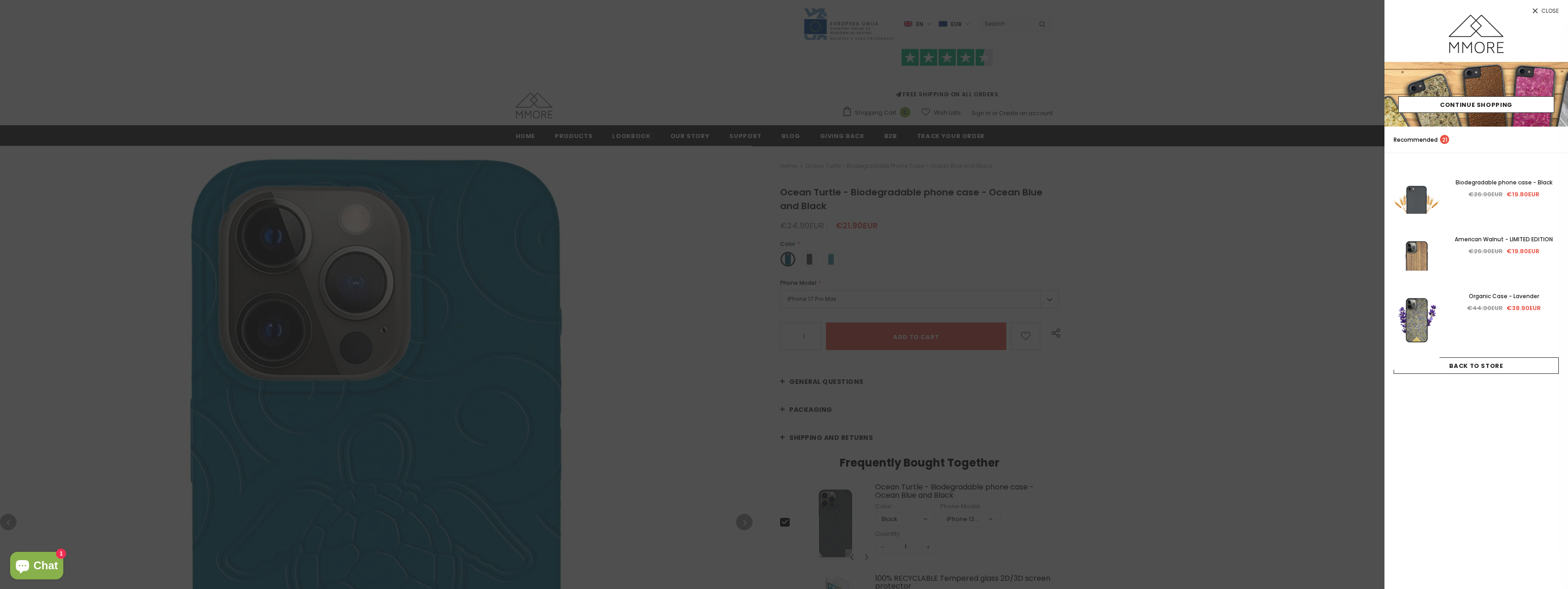
scroll to position [123, 0]
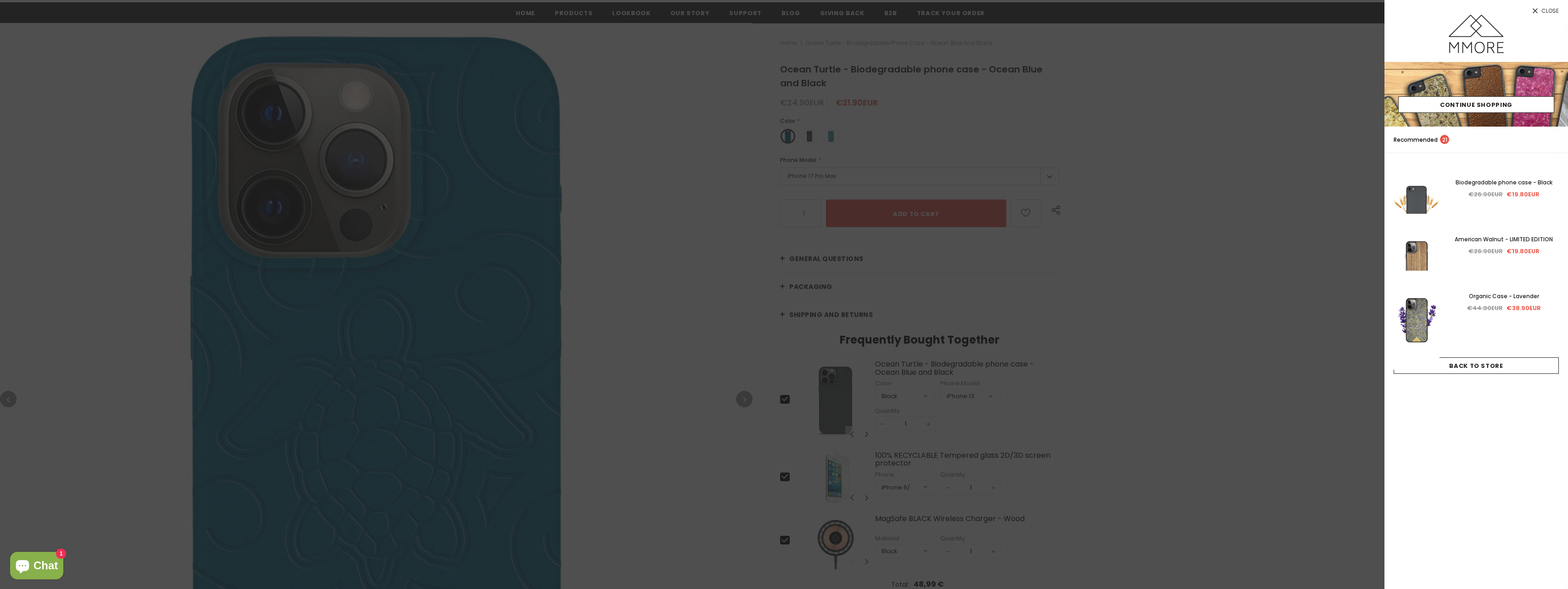
click at [1542, 11] on span "Close" at bounding box center [1550, 11] width 18 height 5
click at [1555, 14] on span "Close" at bounding box center [1550, 11] width 18 height 5
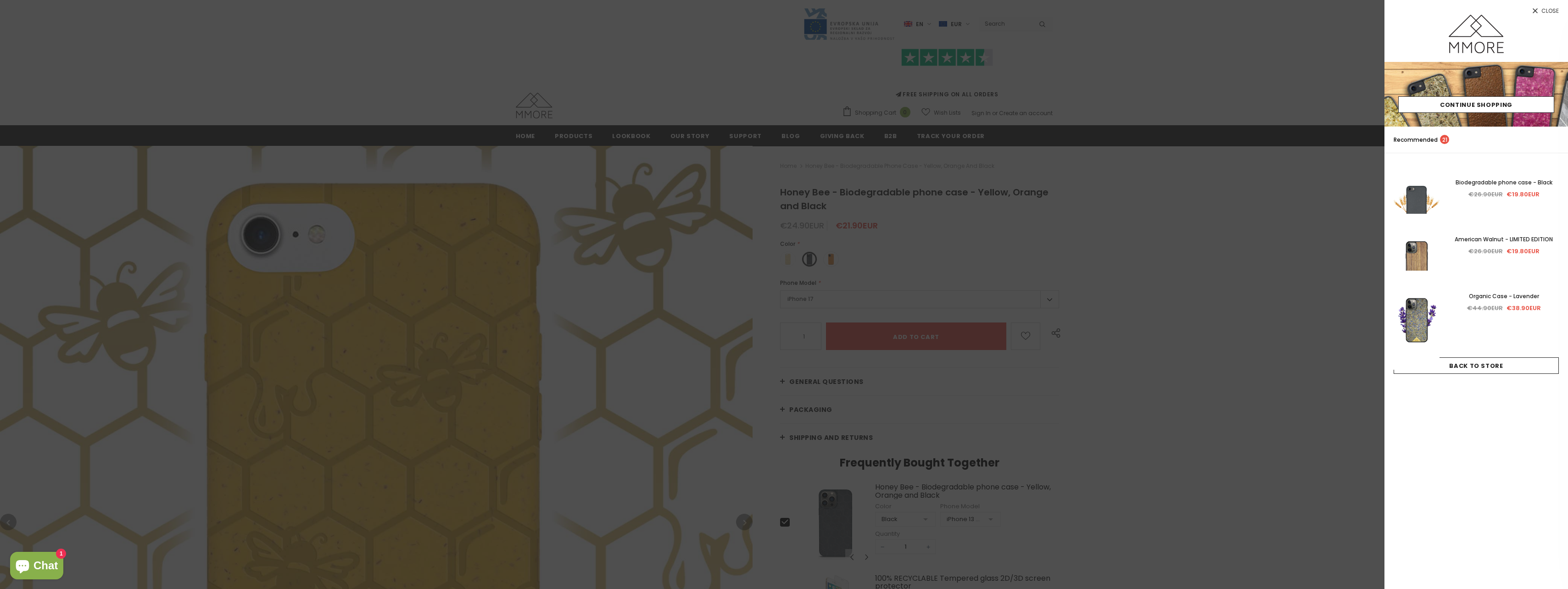
click at [1536, 9] on icon at bounding box center [1535, 10] width 8 height 8
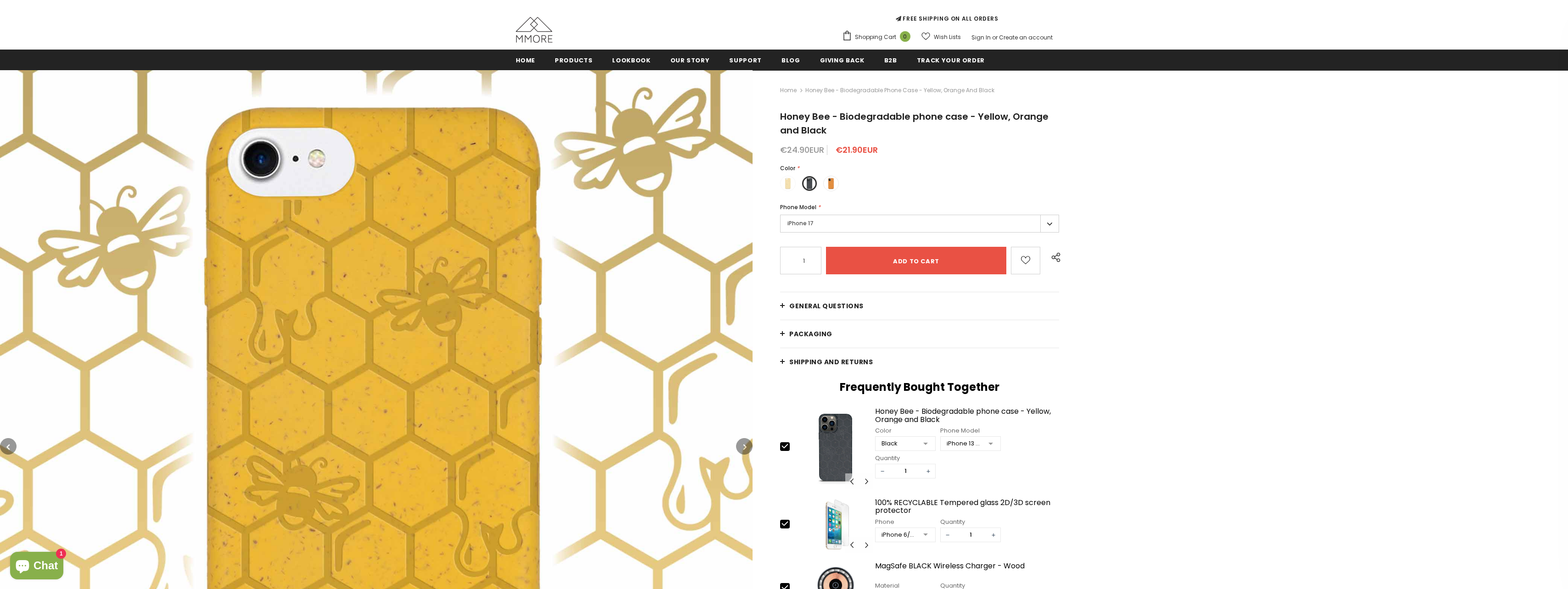
scroll to position [92, 0]
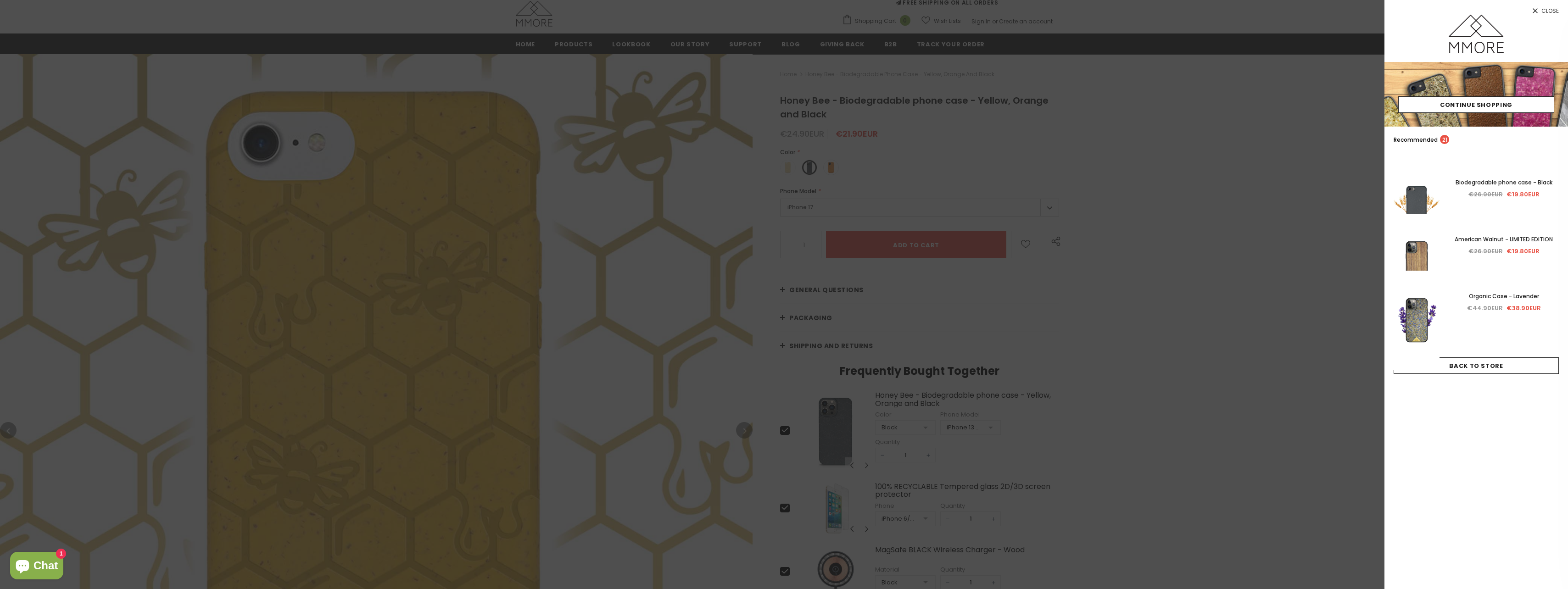
click at [1552, 13] on span "Close" at bounding box center [1550, 11] width 18 height 5
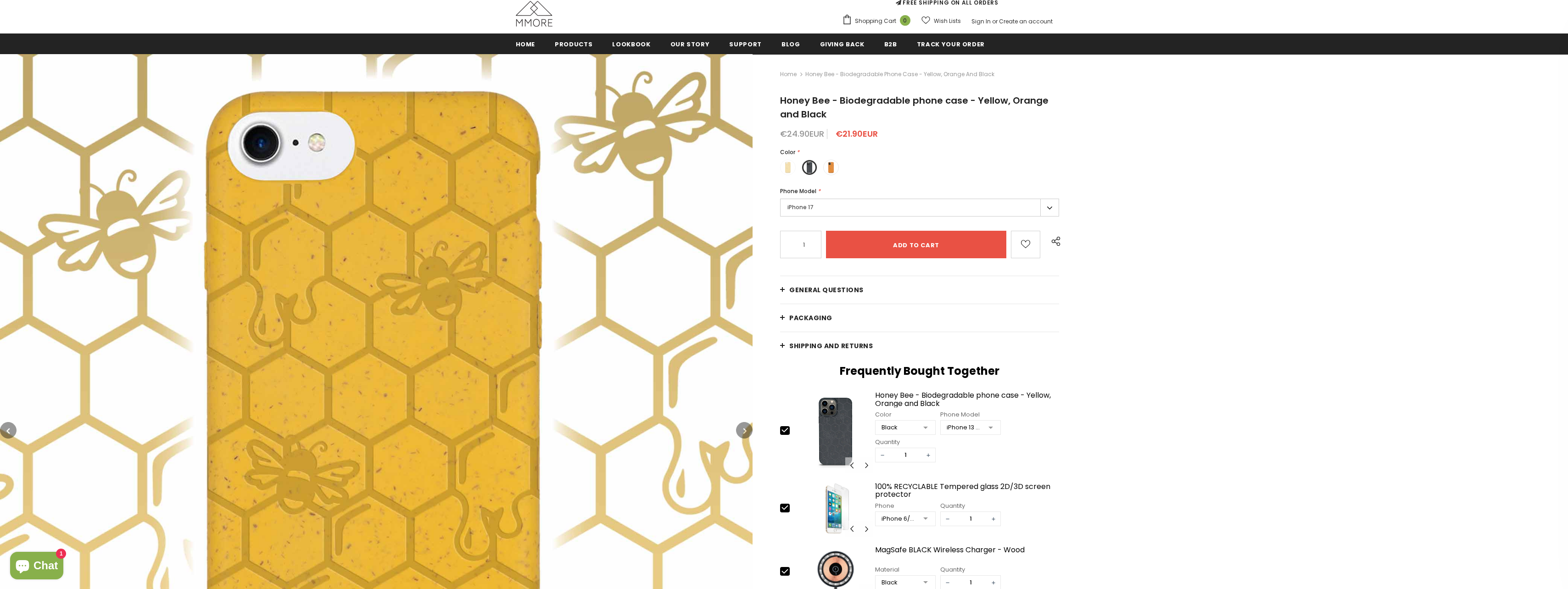
scroll to position [0, 0]
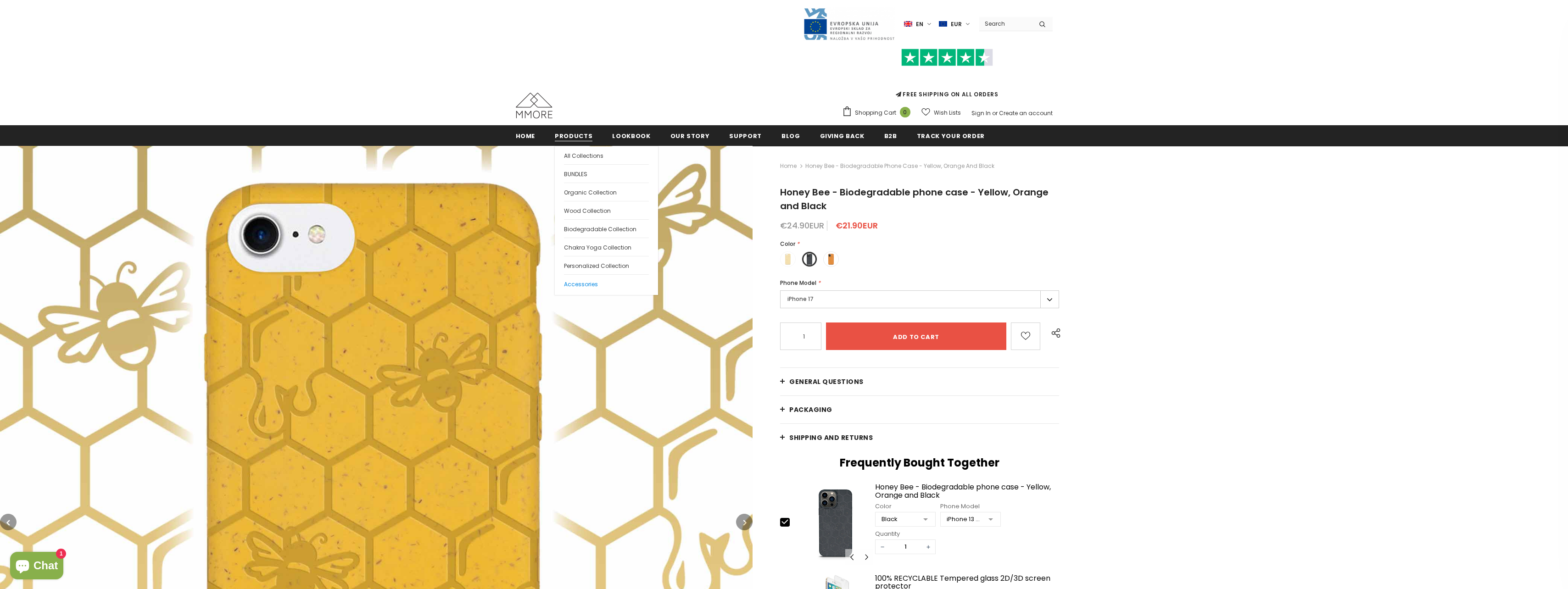
click at [592, 282] on span "Accessories" at bounding box center [581, 284] width 34 height 8
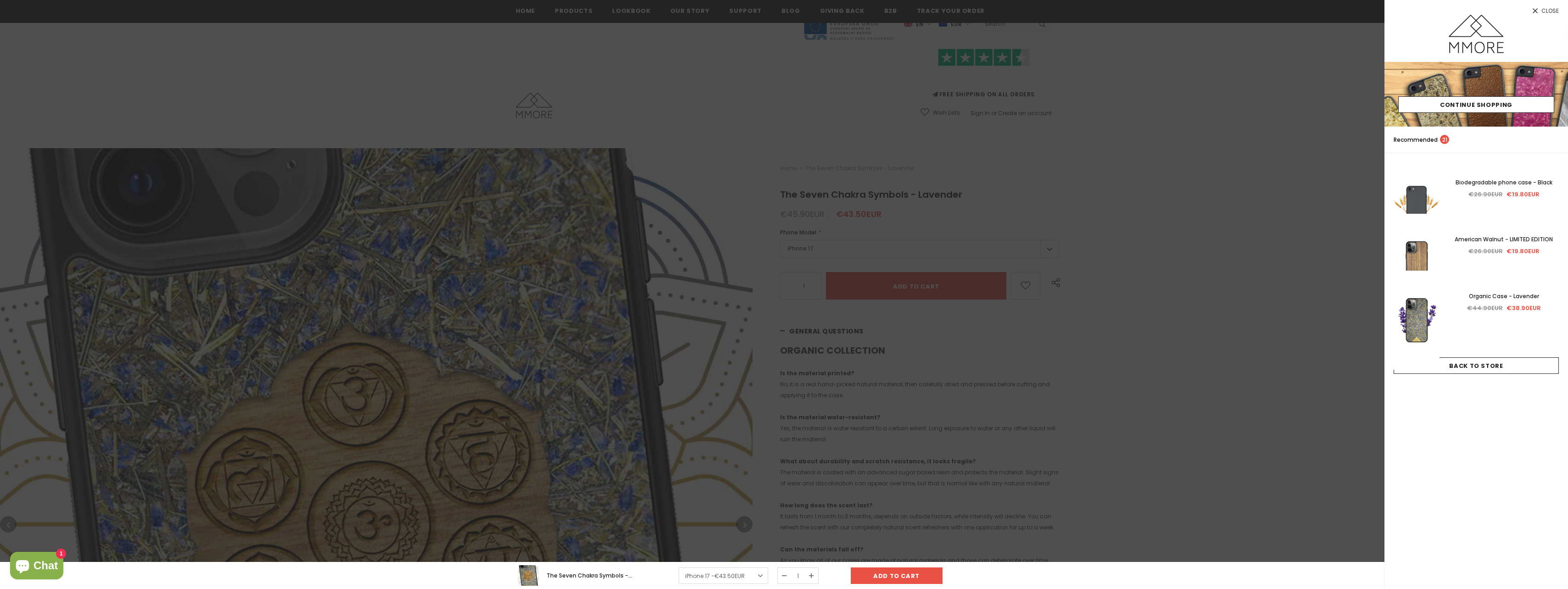
scroll to position [647, 0]
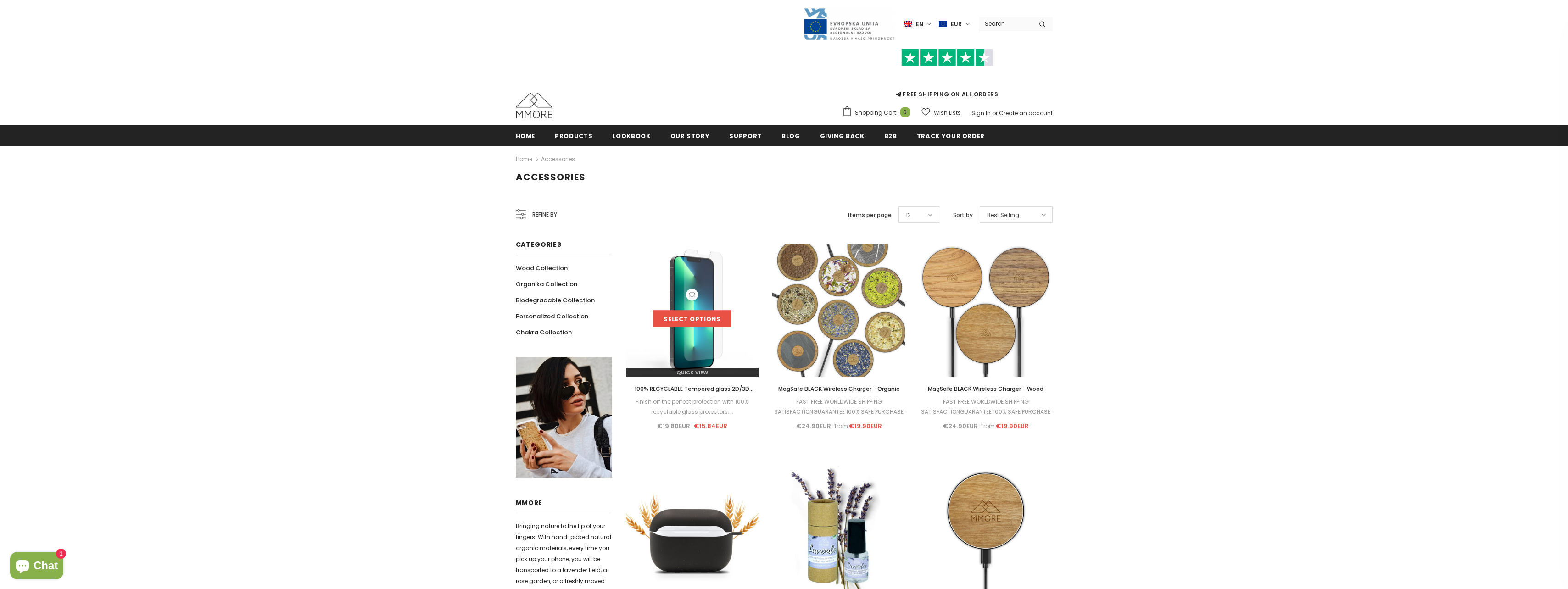
click at [689, 320] on link "Select options" at bounding box center [692, 318] width 78 height 16
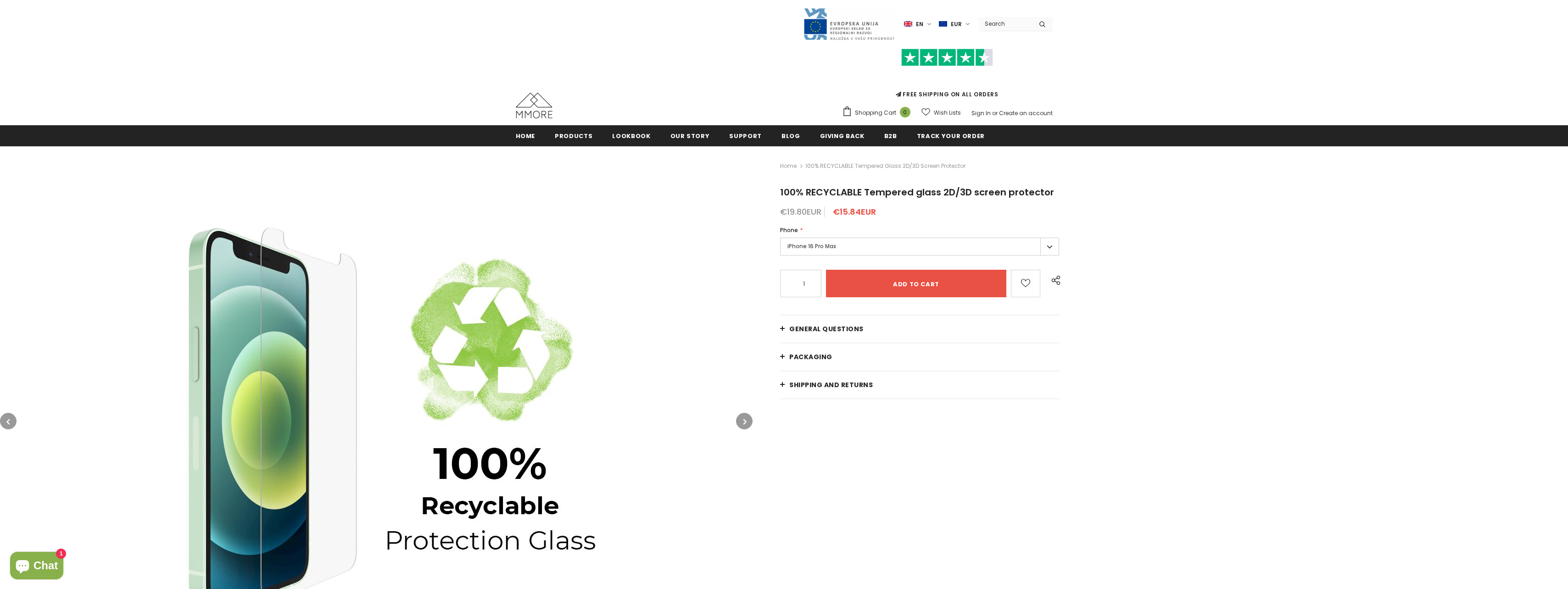
click at [879, 246] on label "iPhone 16 Pro Max" at bounding box center [920, 246] width 279 height 18
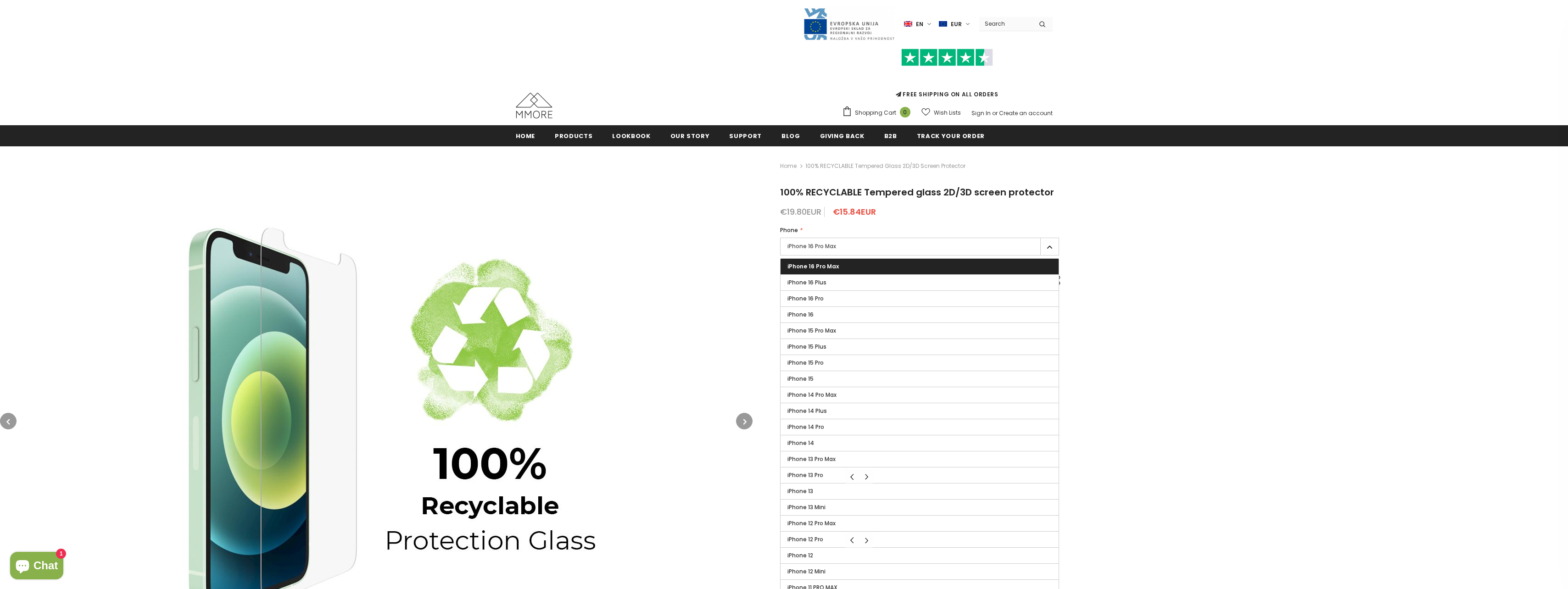
click at [1112, 232] on div "Home 100% RECYCLABLE Tempered glass 2D/3D screen protector 100% RECYCLABLE Temp…" at bounding box center [1160, 487] width 816 height 683
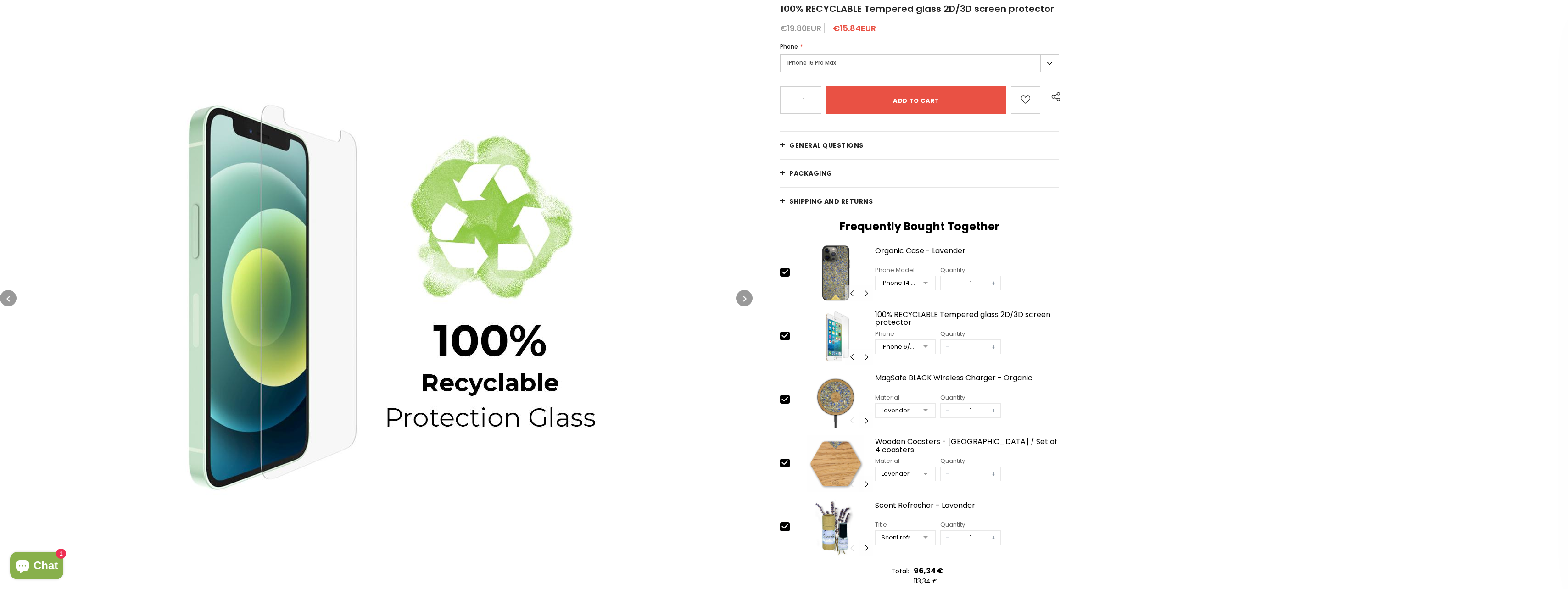
scroll to position [186, 0]
